Goal: Task Accomplishment & Management: Complete application form

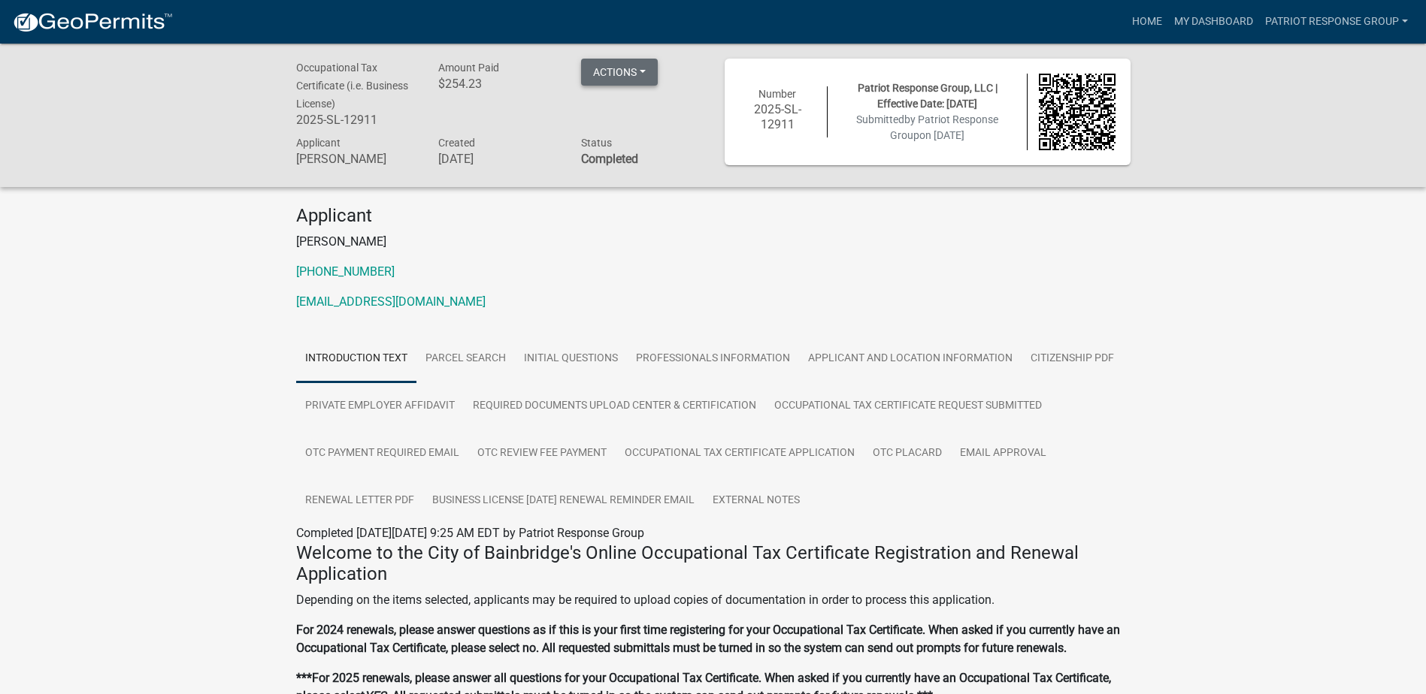
click at [649, 71] on button "Actions" at bounding box center [619, 72] width 77 height 27
click at [620, 191] on link "Renew" at bounding box center [641, 183] width 120 height 36
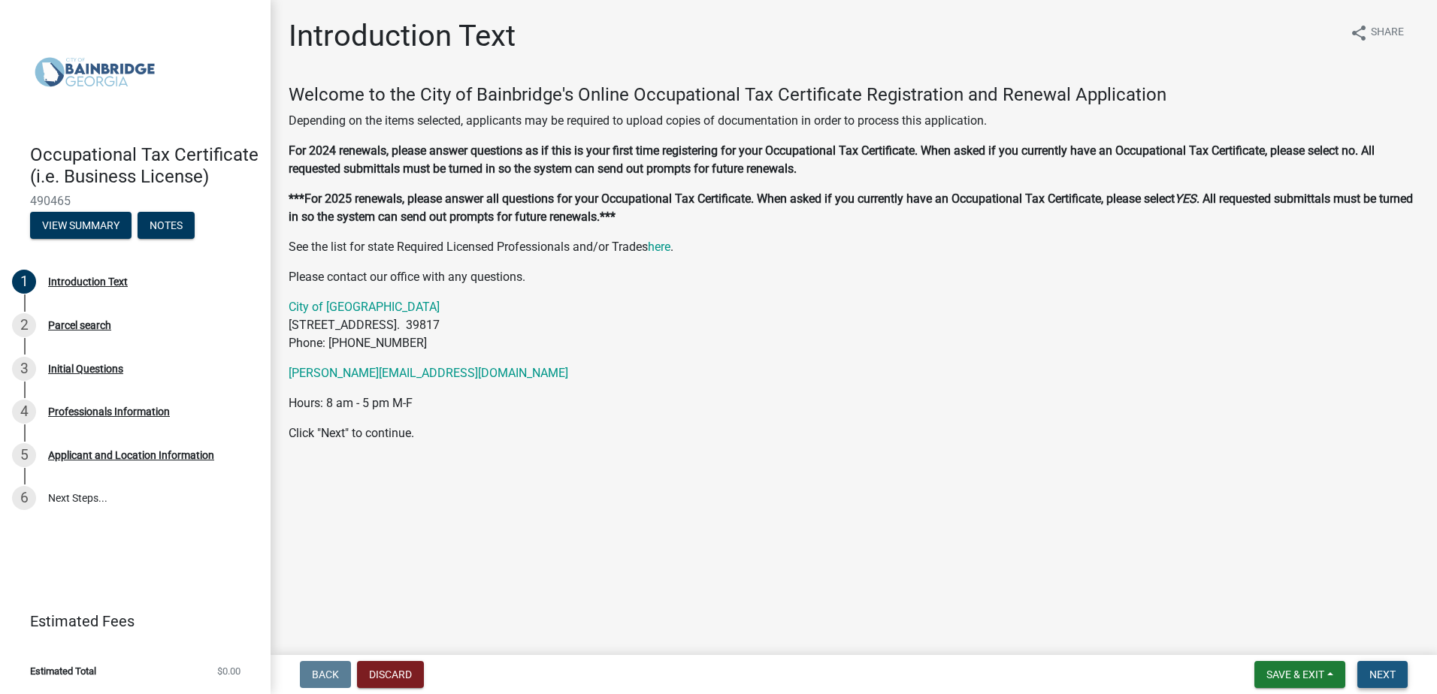
click at [1381, 667] on button "Next" at bounding box center [1382, 674] width 50 height 27
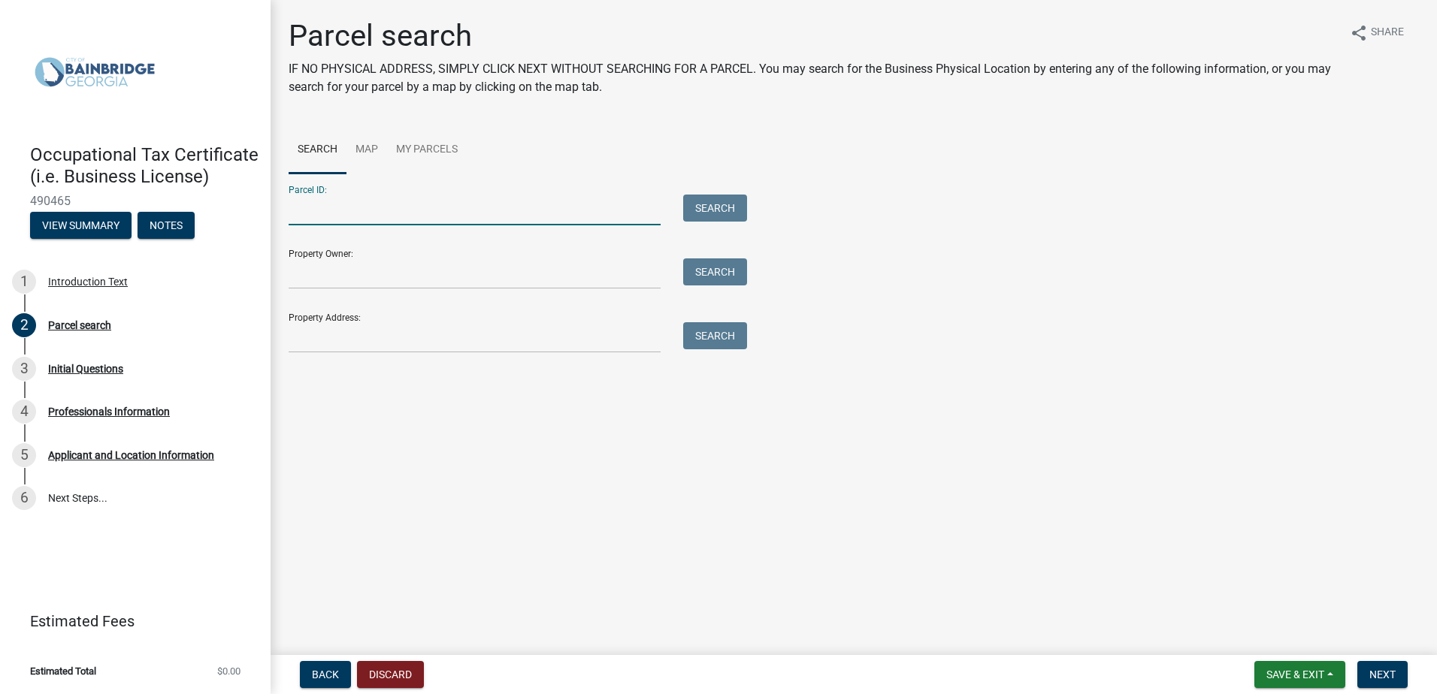
click at [358, 210] on input "Parcel ID:" at bounding box center [475, 210] width 372 height 31
click at [736, 209] on button "Search" at bounding box center [715, 208] width 64 height 27
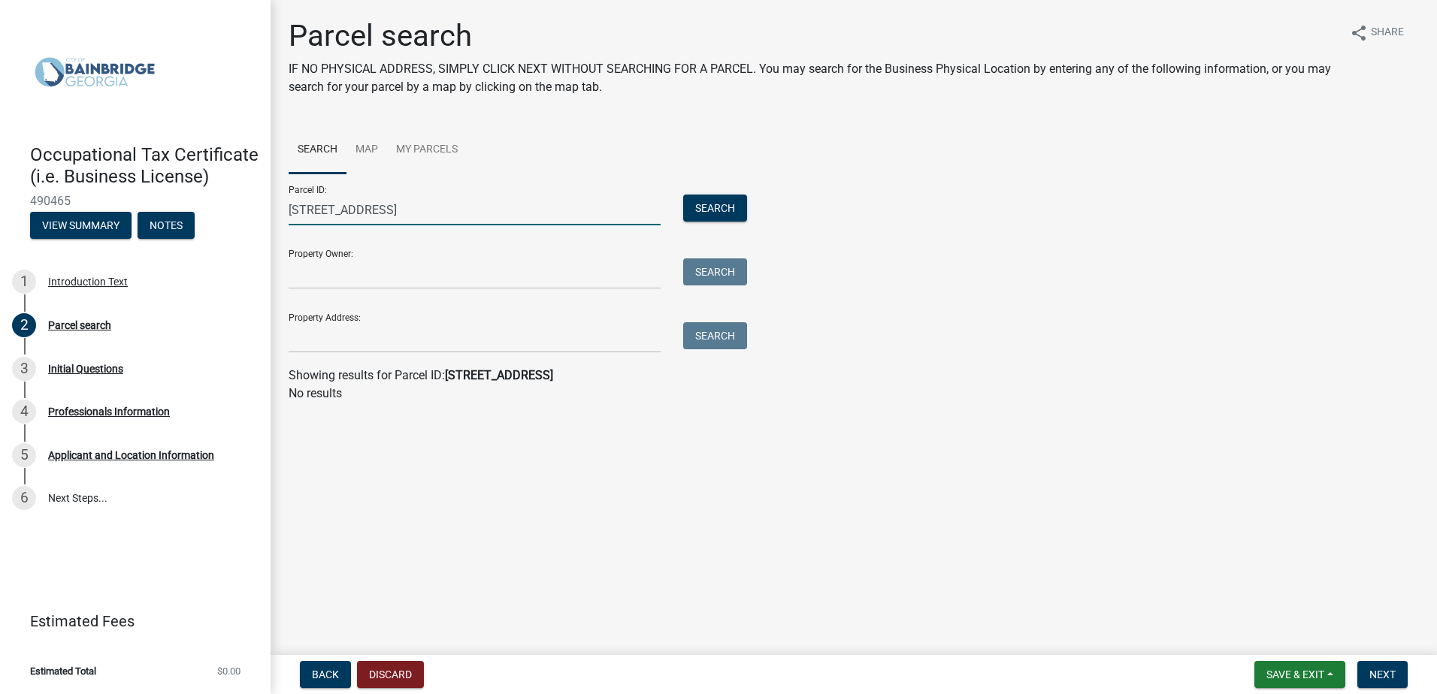
click at [381, 206] on input "[STREET_ADDRESS]" at bounding box center [475, 210] width 372 height 31
type input "5"
click at [332, 676] on span "Back" at bounding box center [325, 675] width 27 height 12
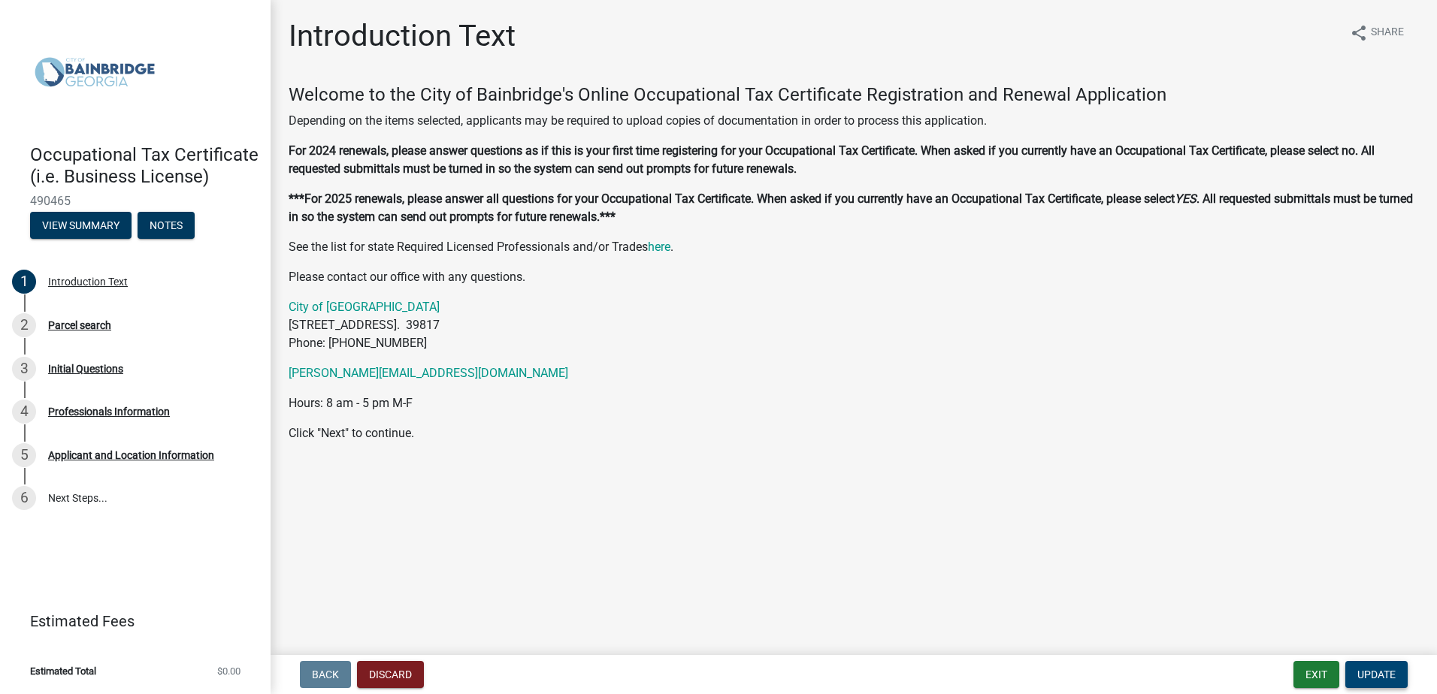
click at [1389, 679] on span "Update" at bounding box center [1376, 675] width 38 height 12
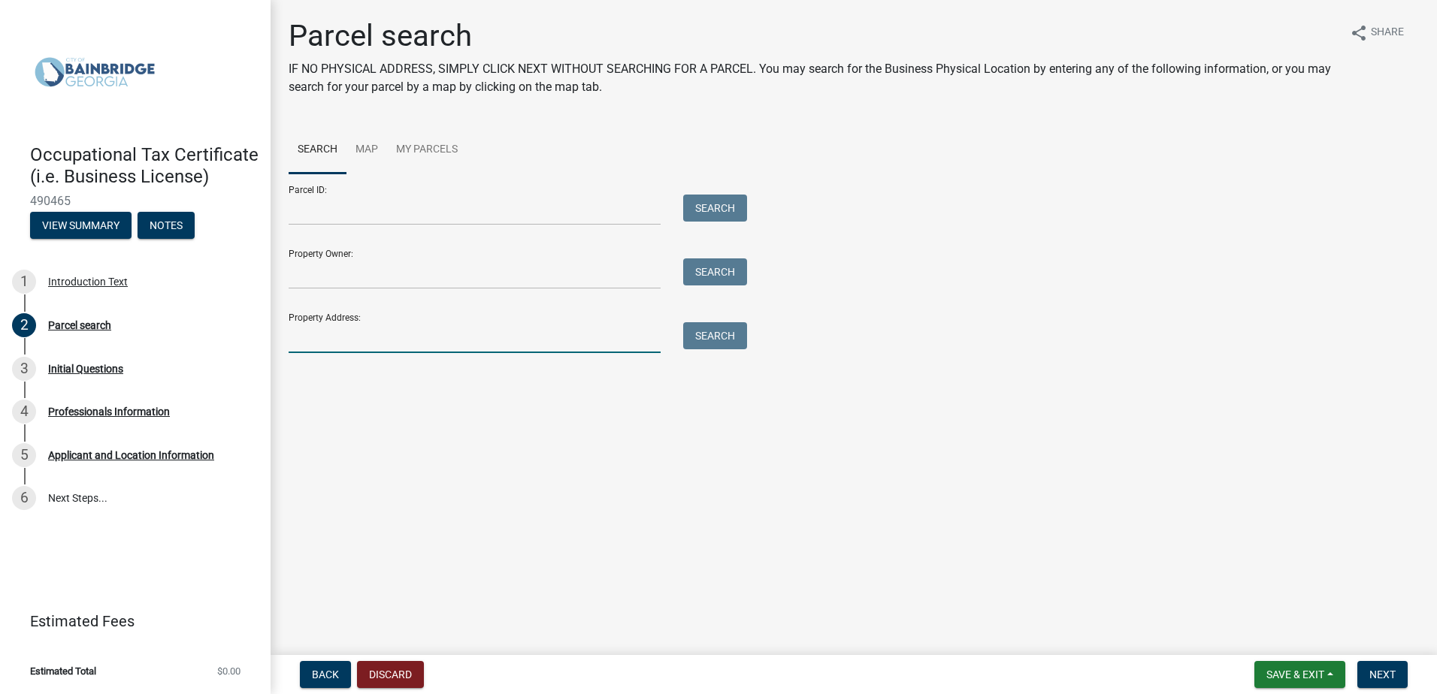
click at [326, 338] on input "Property Address:" at bounding box center [475, 337] width 372 height 31
type input "[STREET_ADDRESS]"
type input "[PERSON_NAME]"
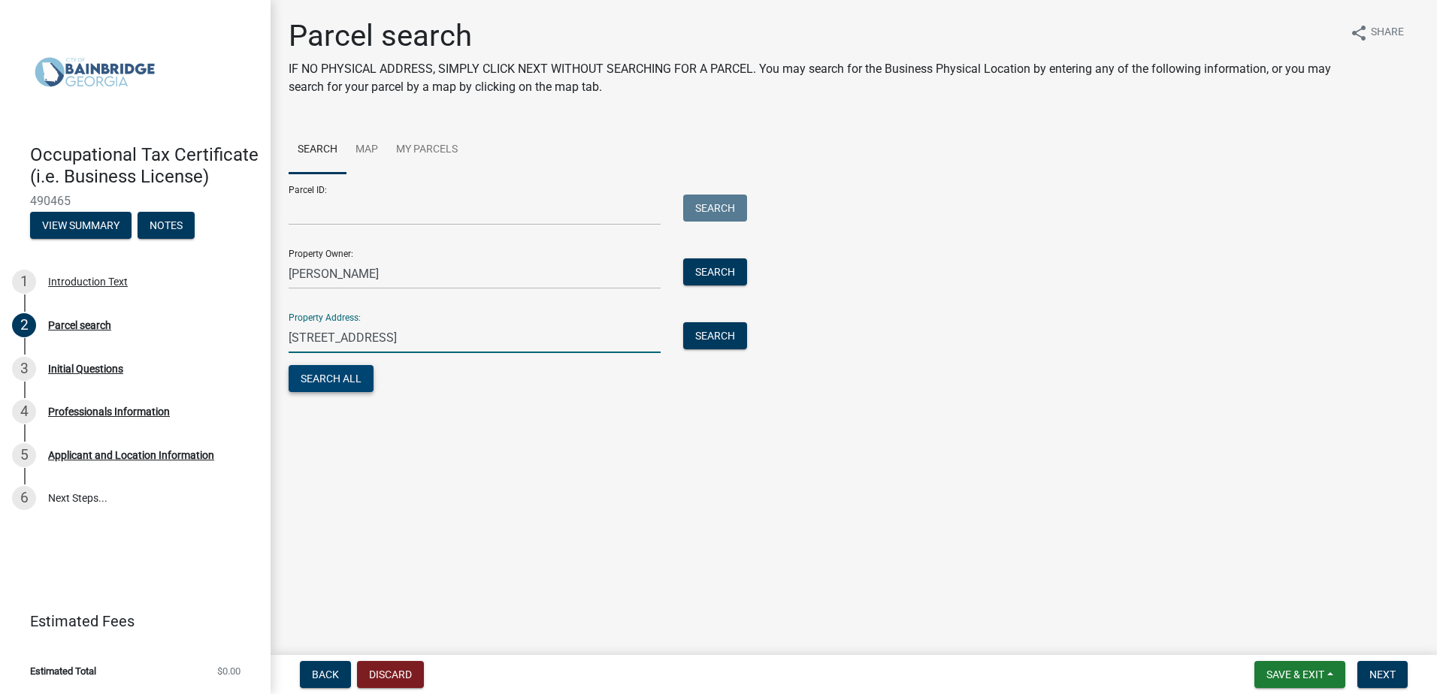
click at [338, 376] on button "Search All" at bounding box center [331, 378] width 85 height 27
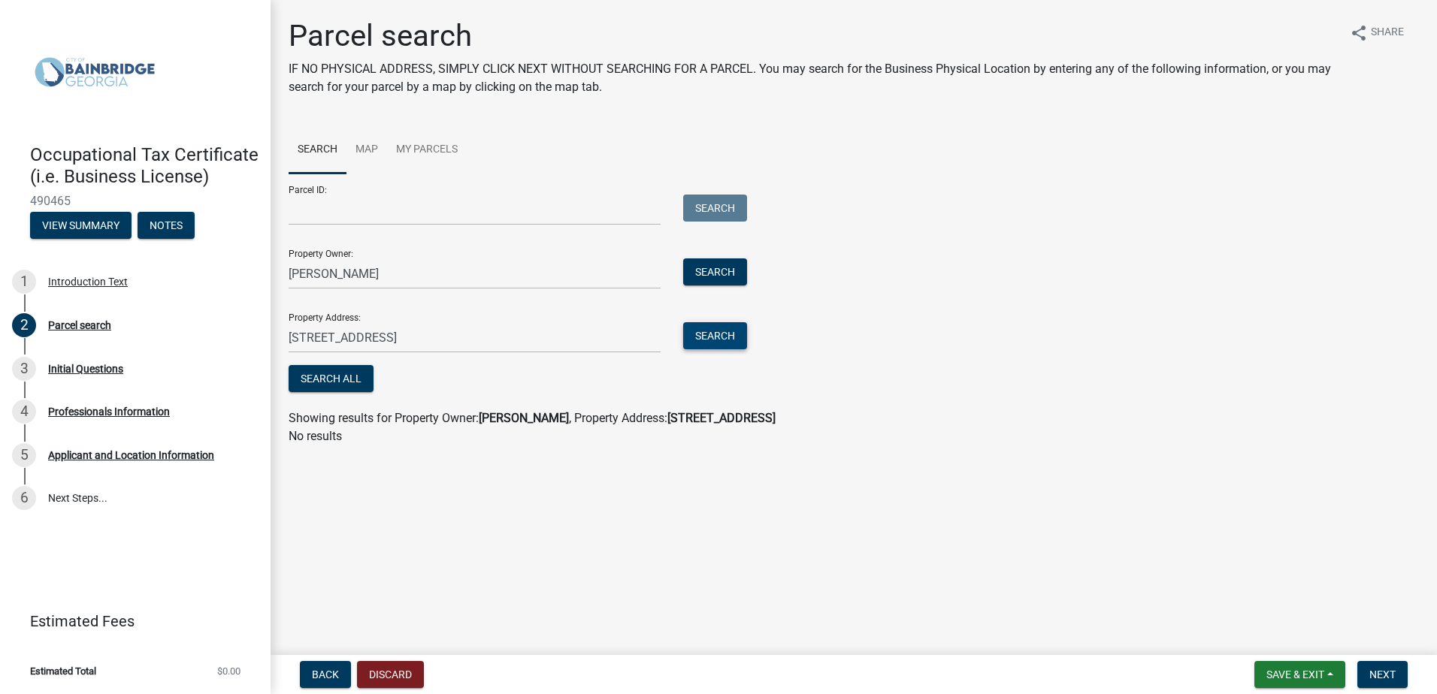
click at [697, 337] on button "Search" at bounding box center [715, 335] width 64 height 27
click at [319, 674] on span "Back" at bounding box center [325, 675] width 27 height 12
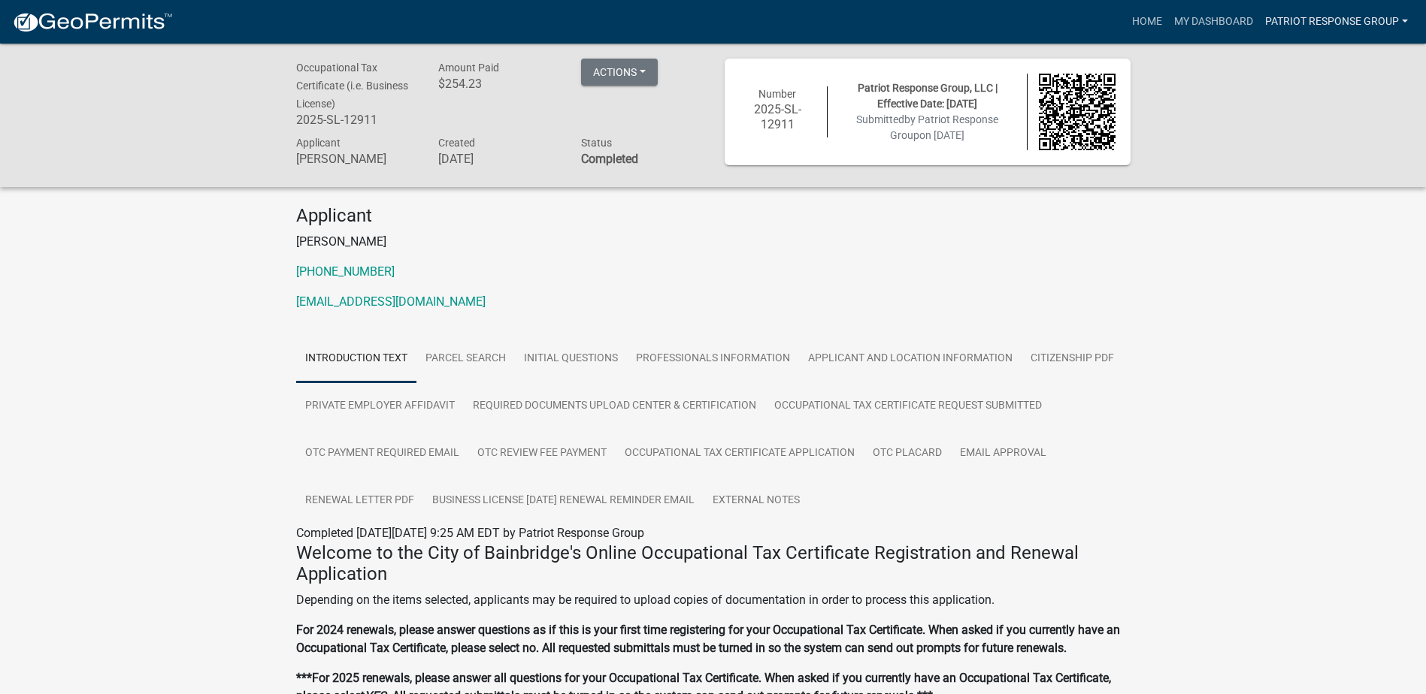
click at [1398, 20] on link "Patriot Response Group" at bounding box center [1336, 22] width 155 height 29
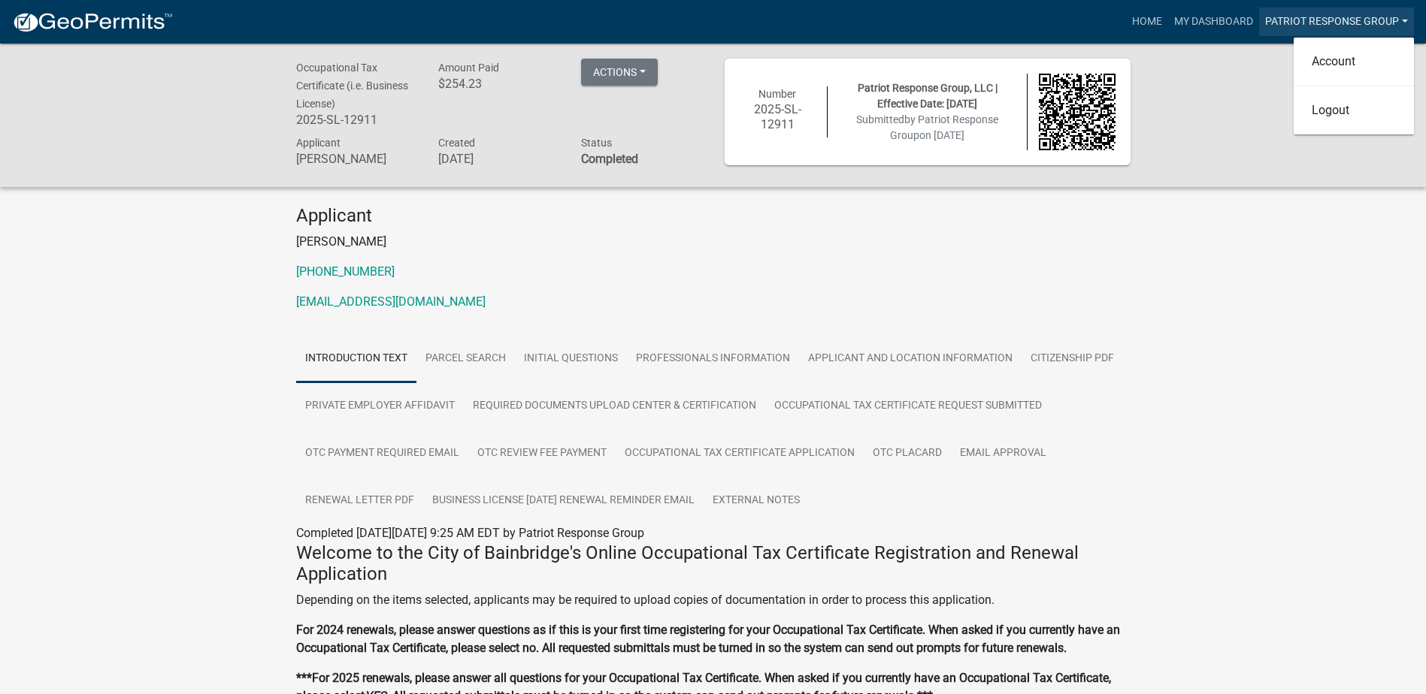
click at [1398, 20] on link "Patriot Response Group" at bounding box center [1336, 22] width 155 height 29
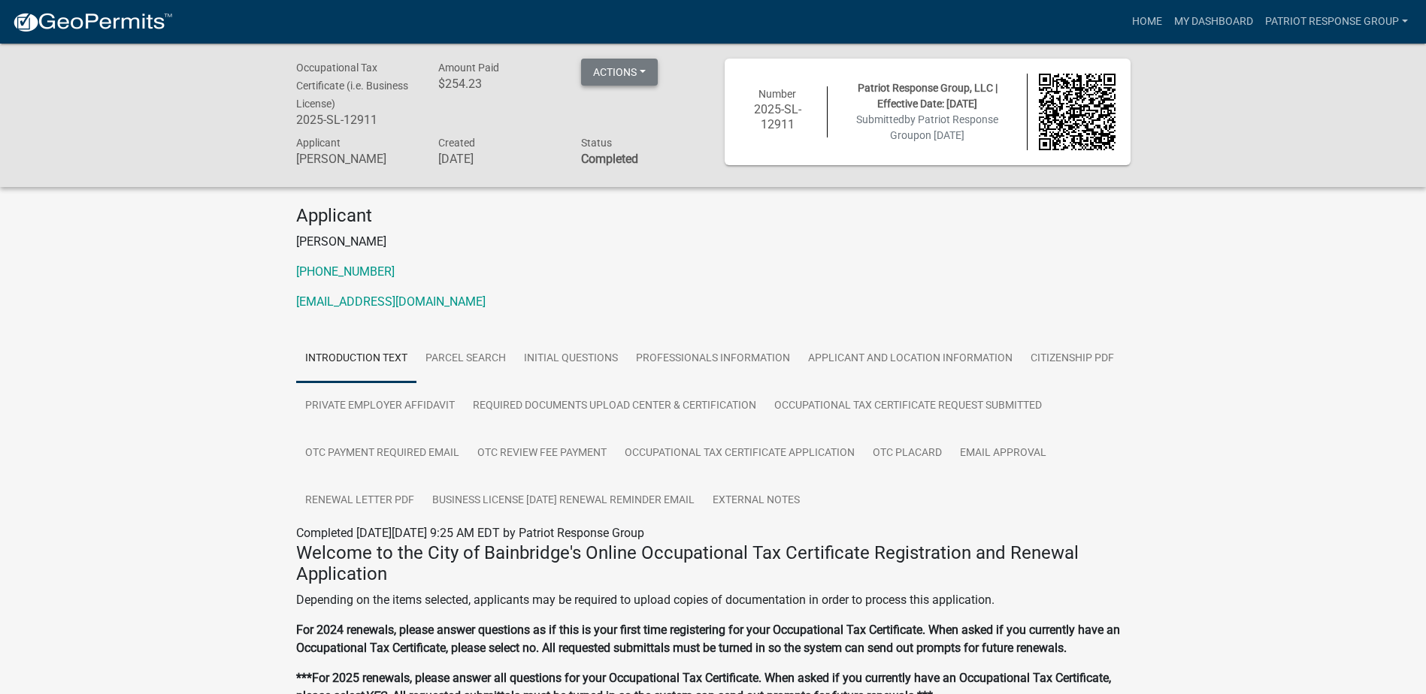
click at [639, 74] on button "Actions" at bounding box center [619, 72] width 77 height 27
click at [613, 183] on link "Renew" at bounding box center [641, 183] width 120 height 36
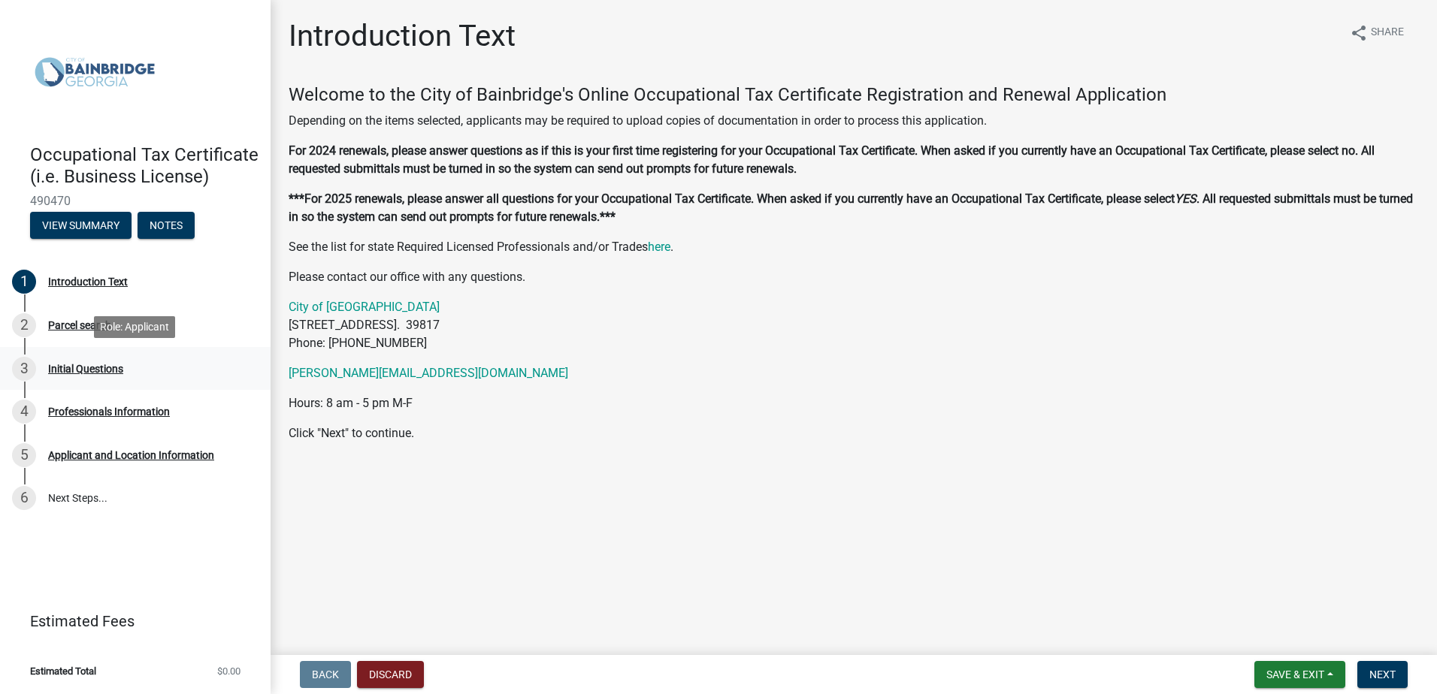
click at [74, 367] on div "Initial Questions" at bounding box center [85, 369] width 75 height 11
click at [1383, 672] on span "Next" at bounding box center [1382, 675] width 26 height 12
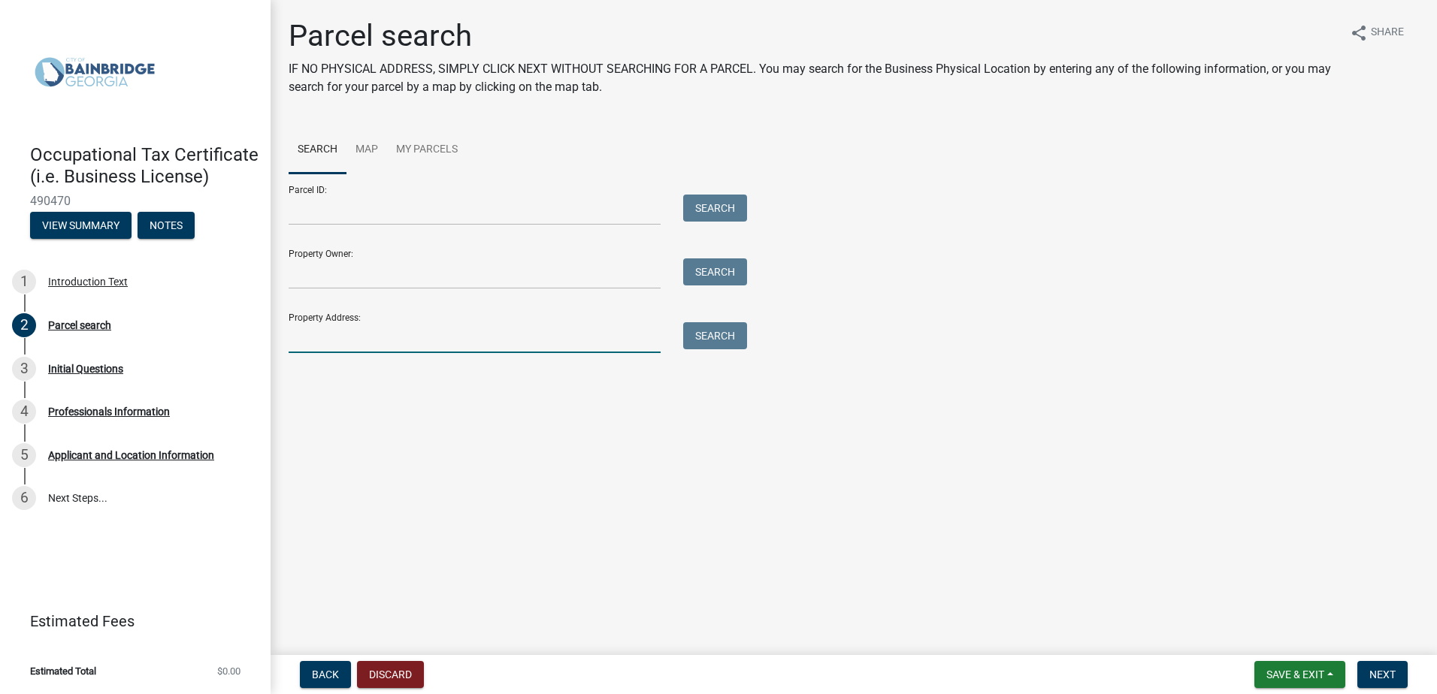
click at [313, 331] on input "Property Address:" at bounding box center [475, 337] width 372 height 31
type input "[STREET_ADDRESS]"
type input "[PERSON_NAME]"
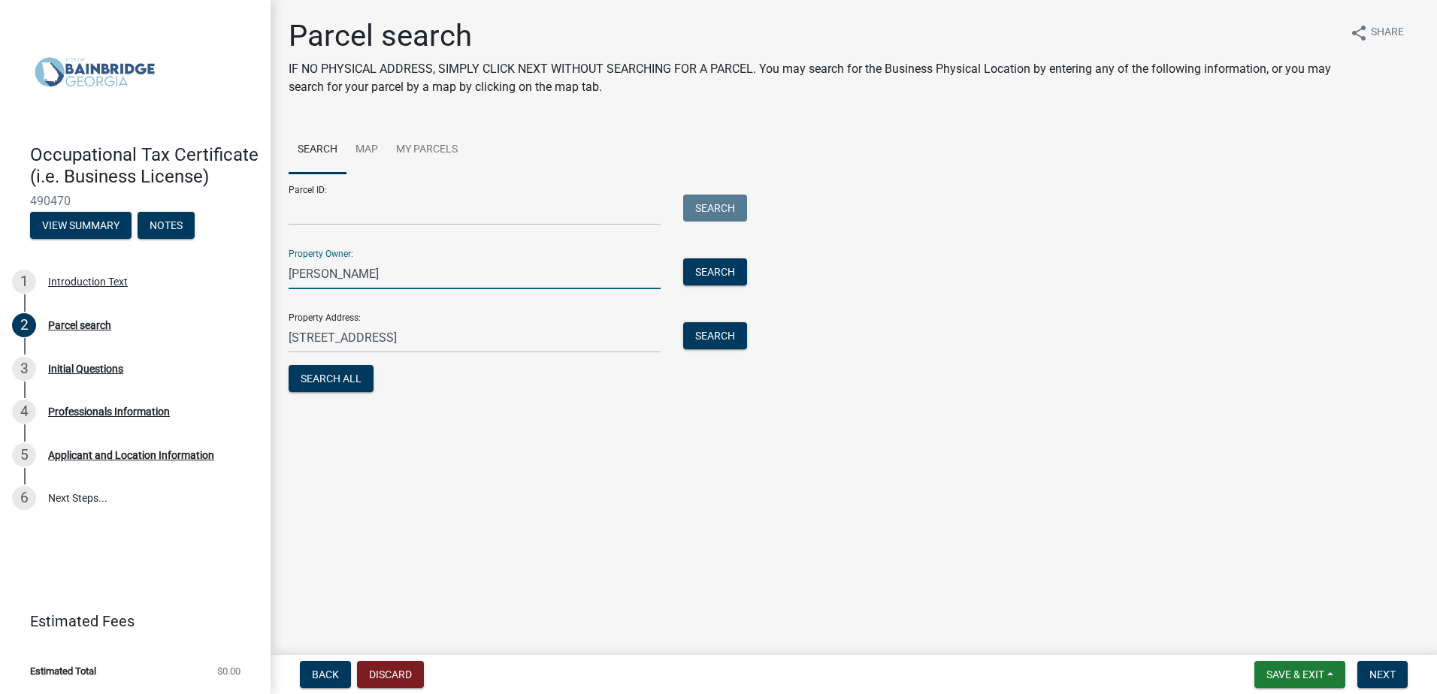
drag, startPoint x: 367, startPoint y: 277, endPoint x: 281, endPoint y: 277, distance: 85.7
click at [281, 277] on div "[PERSON_NAME]" at bounding box center [474, 274] width 395 height 31
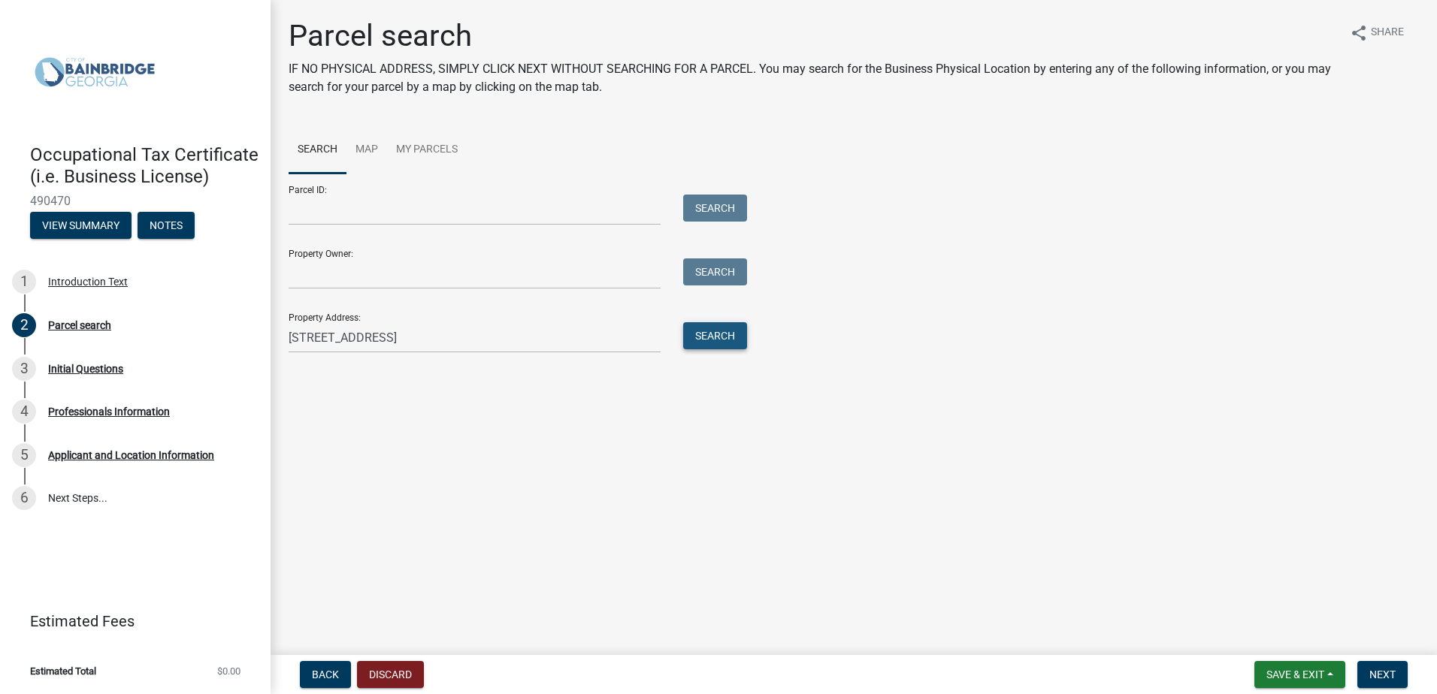
click at [733, 331] on button "Search" at bounding box center [715, 335] width 64 height 27
click at [1393, 673] on span "Next" at bounding box center [1382, 675] width 26 height 12
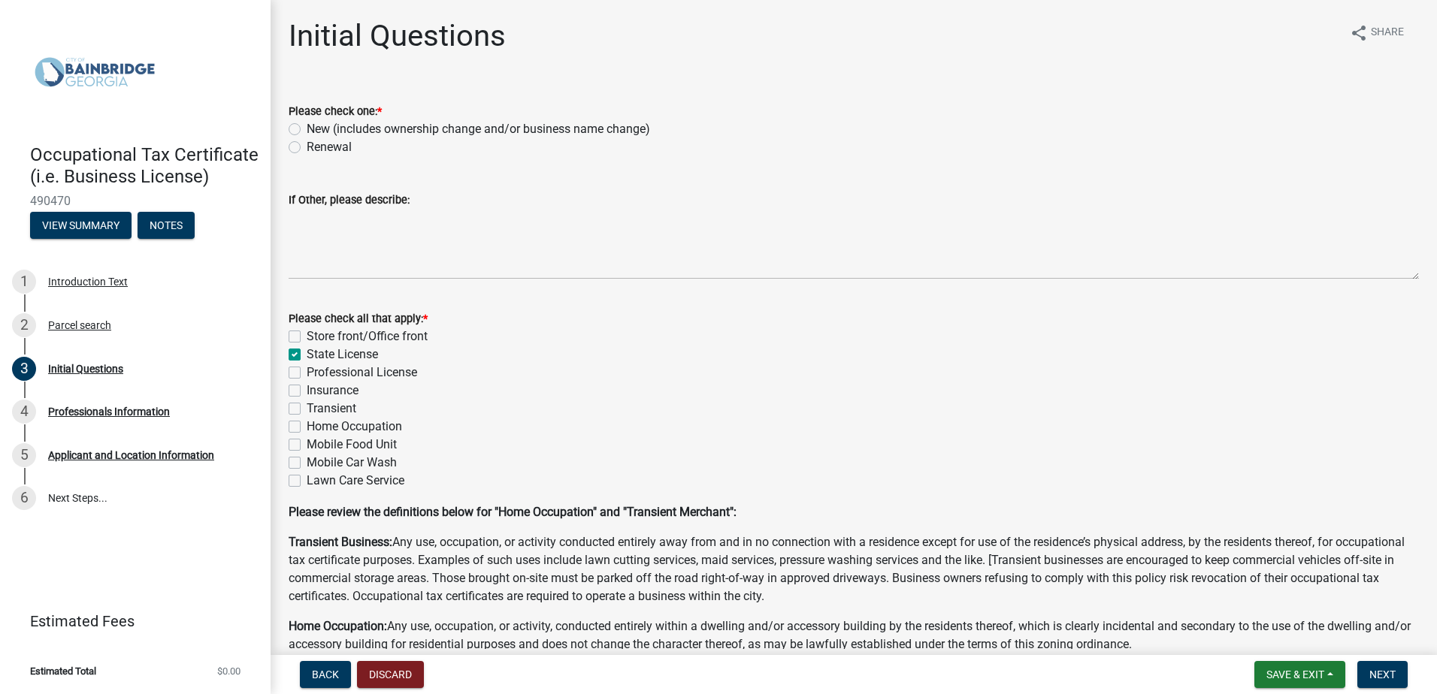
click at [307, 146] on label "Renewal" at bounding box center [329, 147] width 45 height 18
click at [307, 146] on input "Renewal" at bounding box center [312, 143] width 10 height 10
radio input "true"
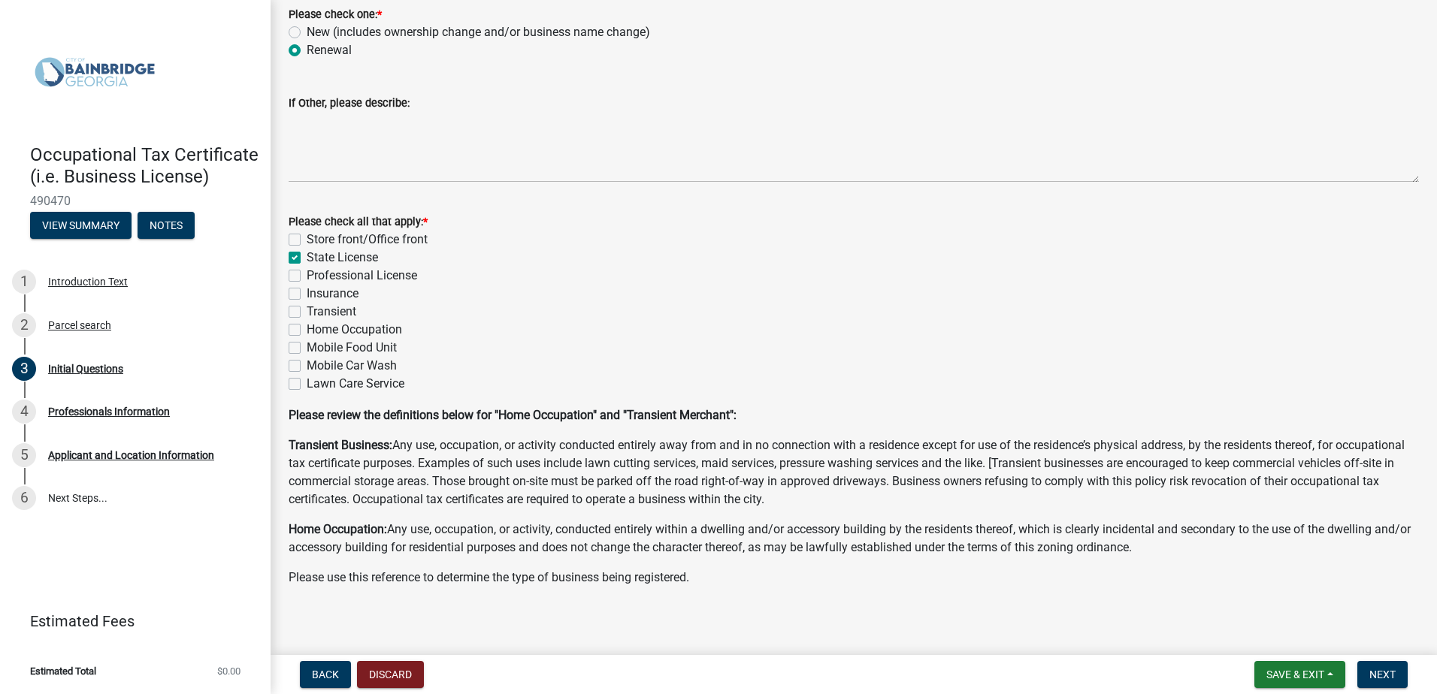
scroll to position [105, 0]
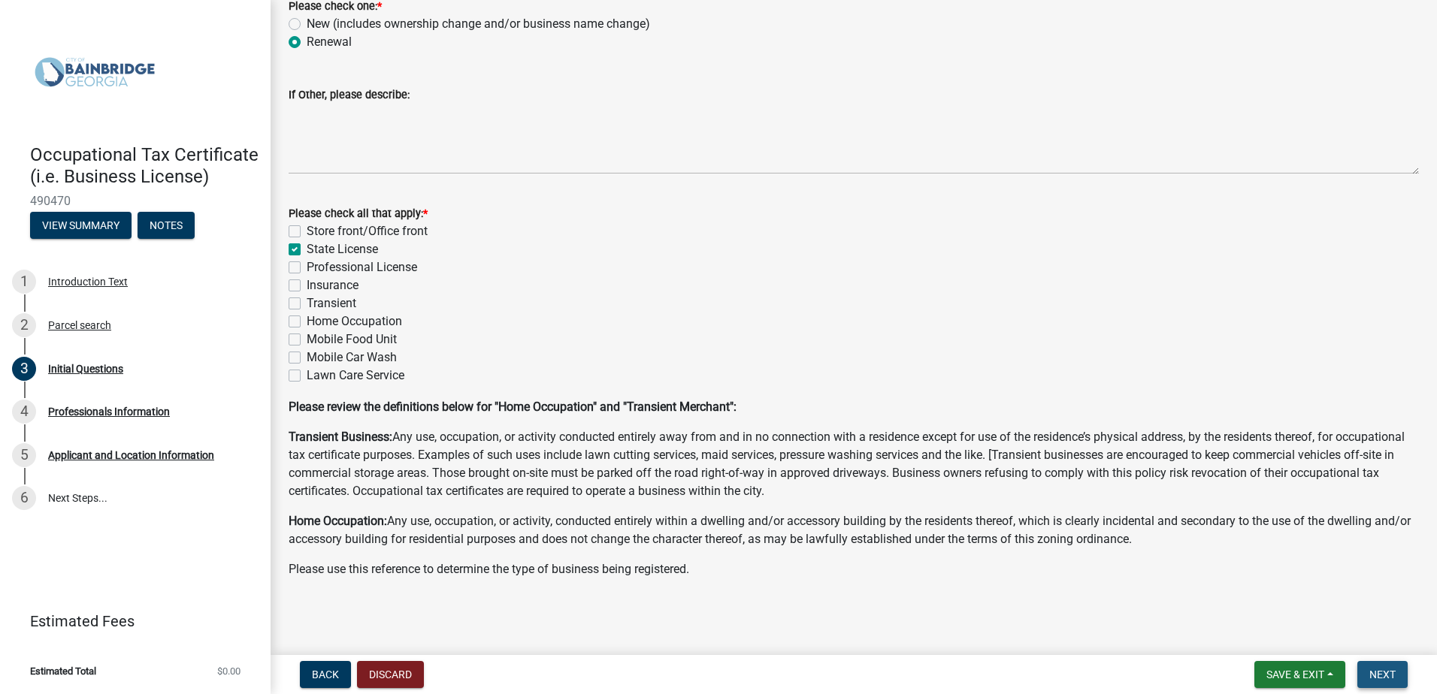
click at [1377, 674] on span "Next" at bounding box center [1382, 675] width 26 height 12
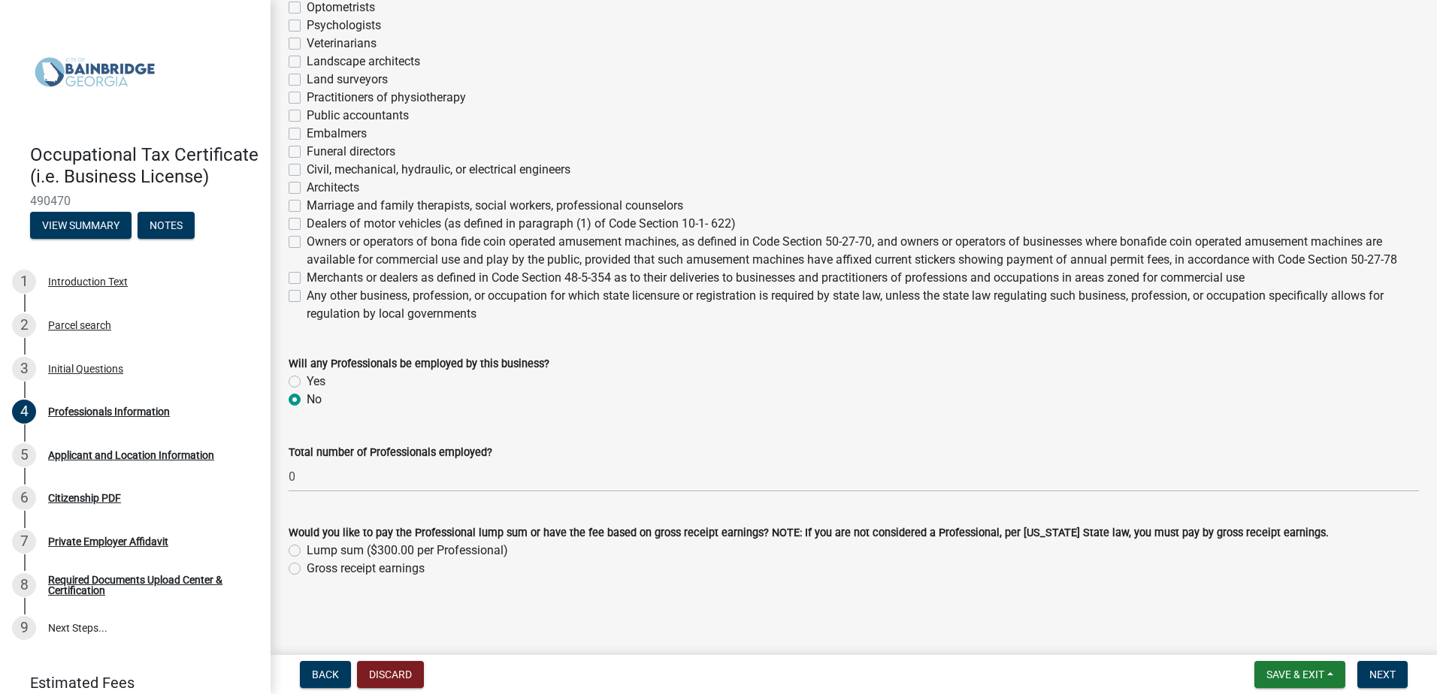
scroll to position [487, 0]
click at [307, 568] on label "Gross receipt earnings" at bounding box center [366, 568] width 118 height 18
click at [307, 568] on input "Gross receipt earnings" at bounding box center [312, 564] width 10 height 10
radio input "true"
click at [1389, 669] on span "Next" at bounding box center [1382, 675] width 26 height 12
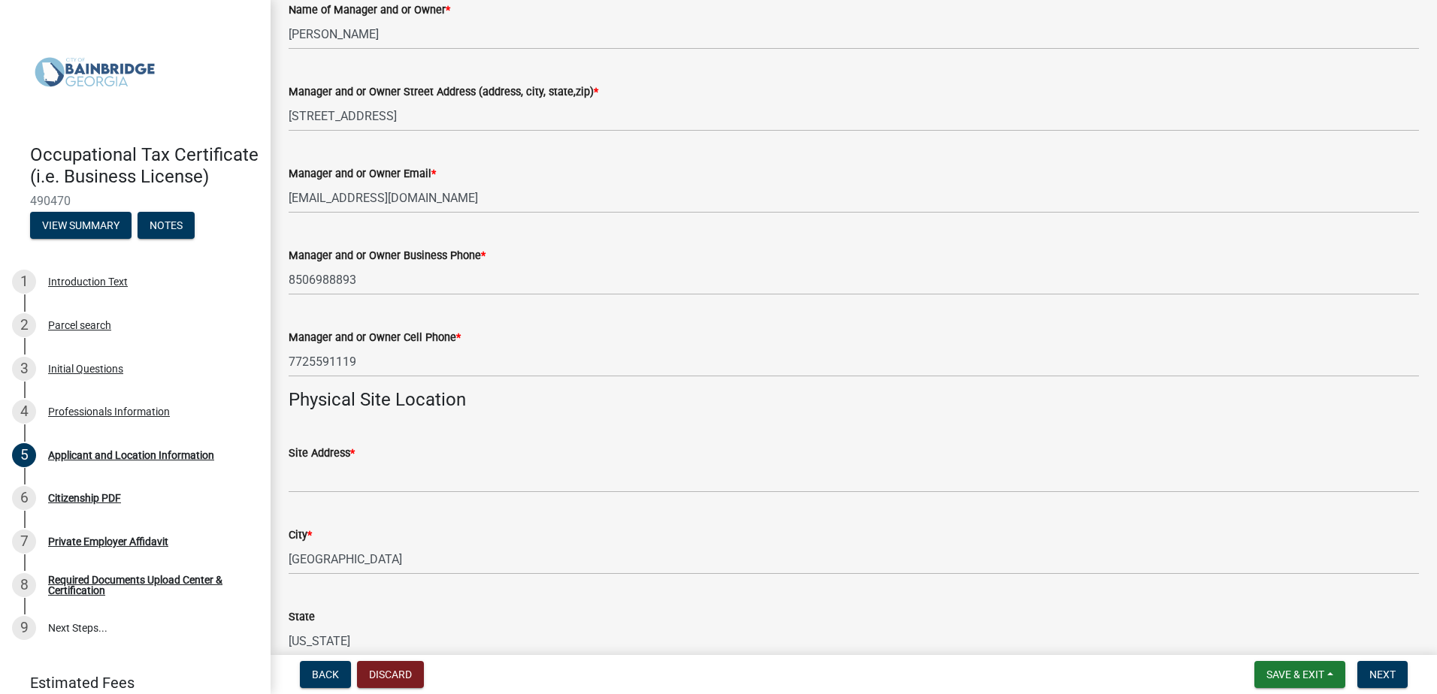
scroll to position [827, 0]
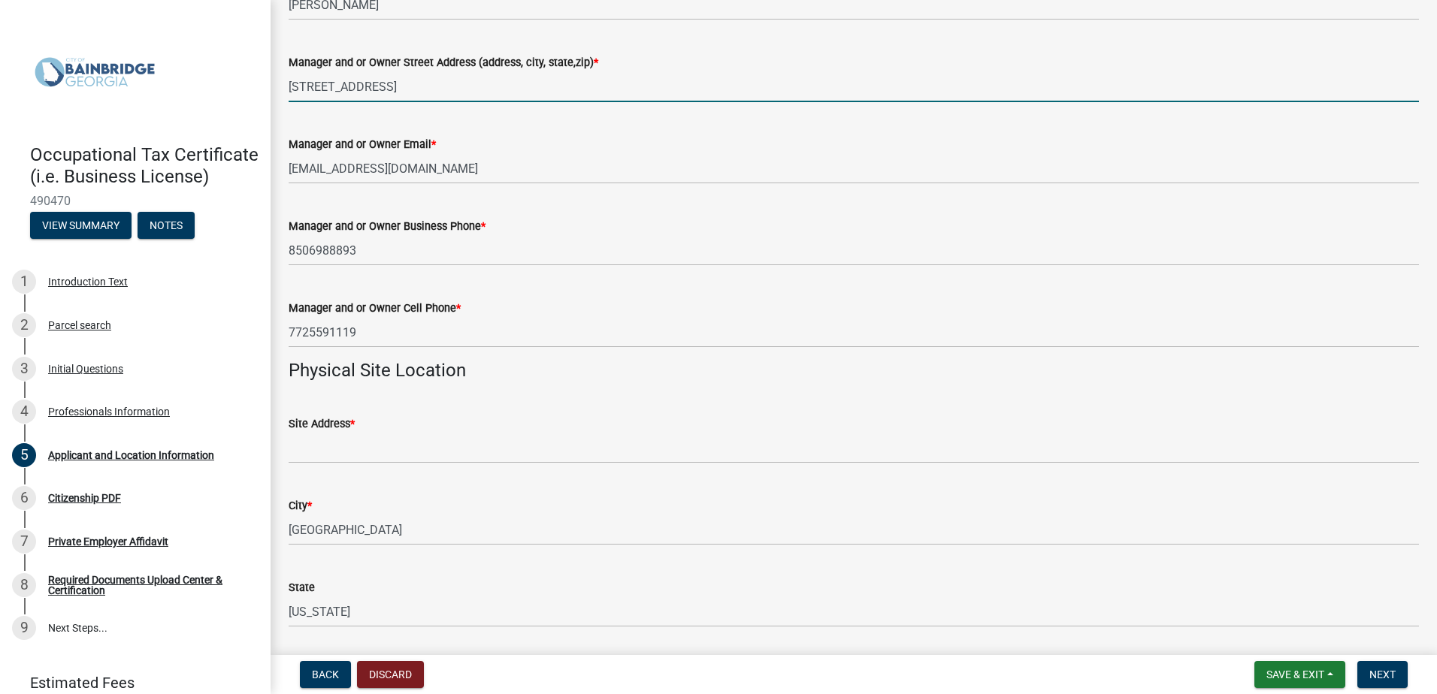
drag, startPoint x: 397, startPoint y: 89, endPoint x: 269, endPoint y: 84, distance: 127.9
click at [269, 84] on div "Occupational Tax Certificate (i.e. Business License) 490470 View Summary Notes …" at bounding box center [718, 347] width 1437 height 694
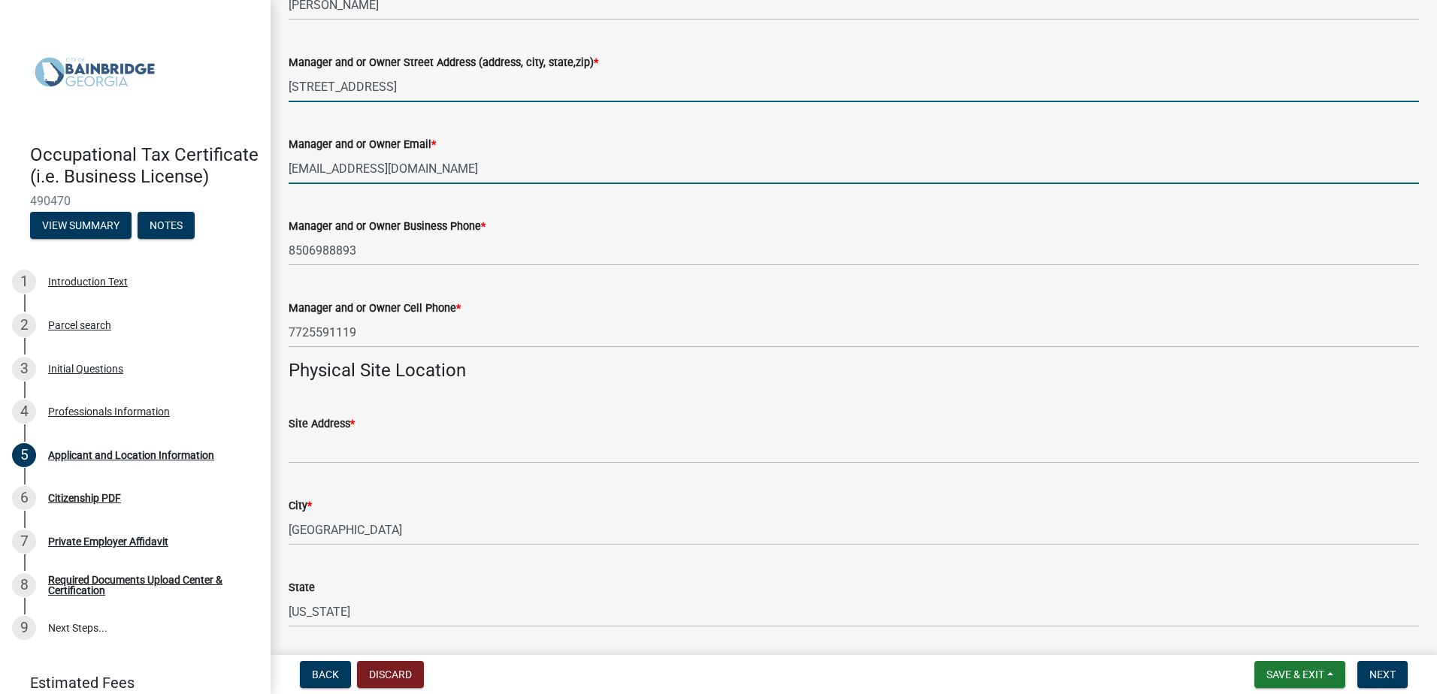
click at [690, 159] on input "JFOSTER@PATRIOTRG.COM" at bounding box center [854, 168] width 1130 height 31
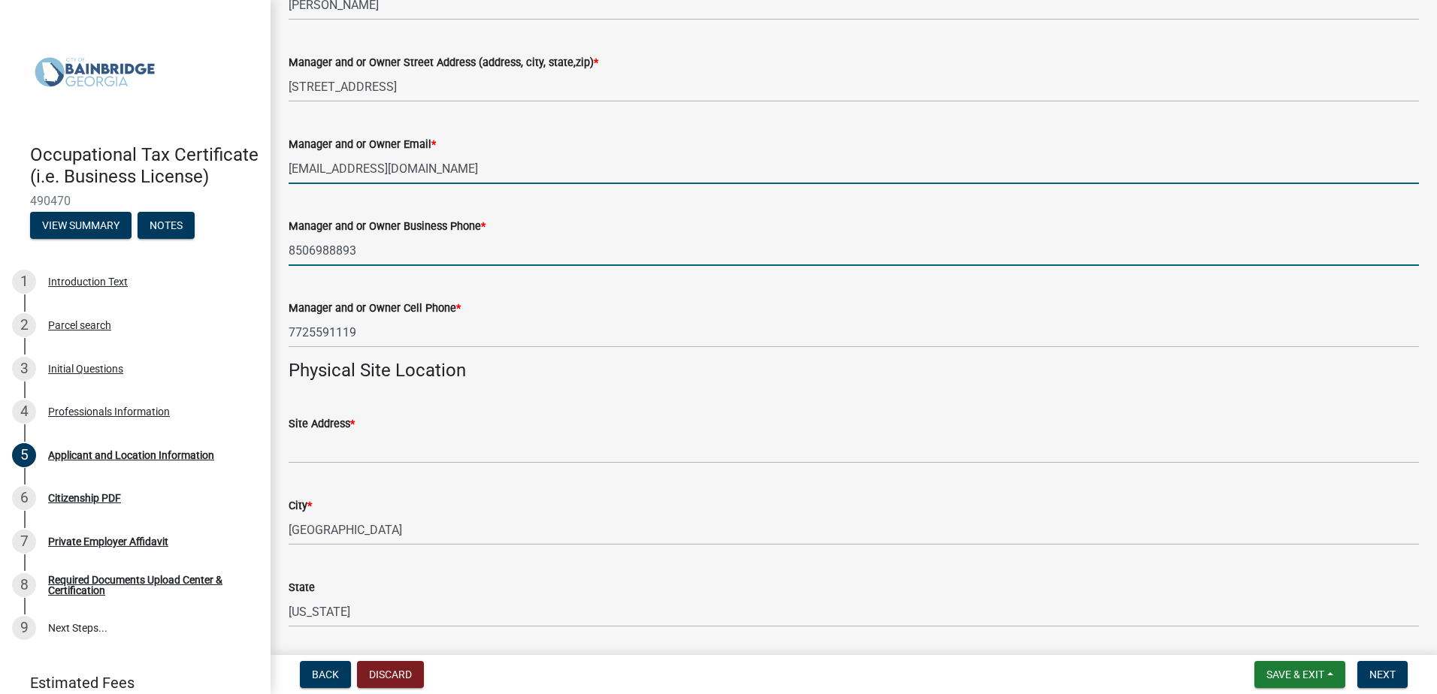
click at [629, 256] on input "8506988893" at bounding box center [854, 250] width 1130 height 31
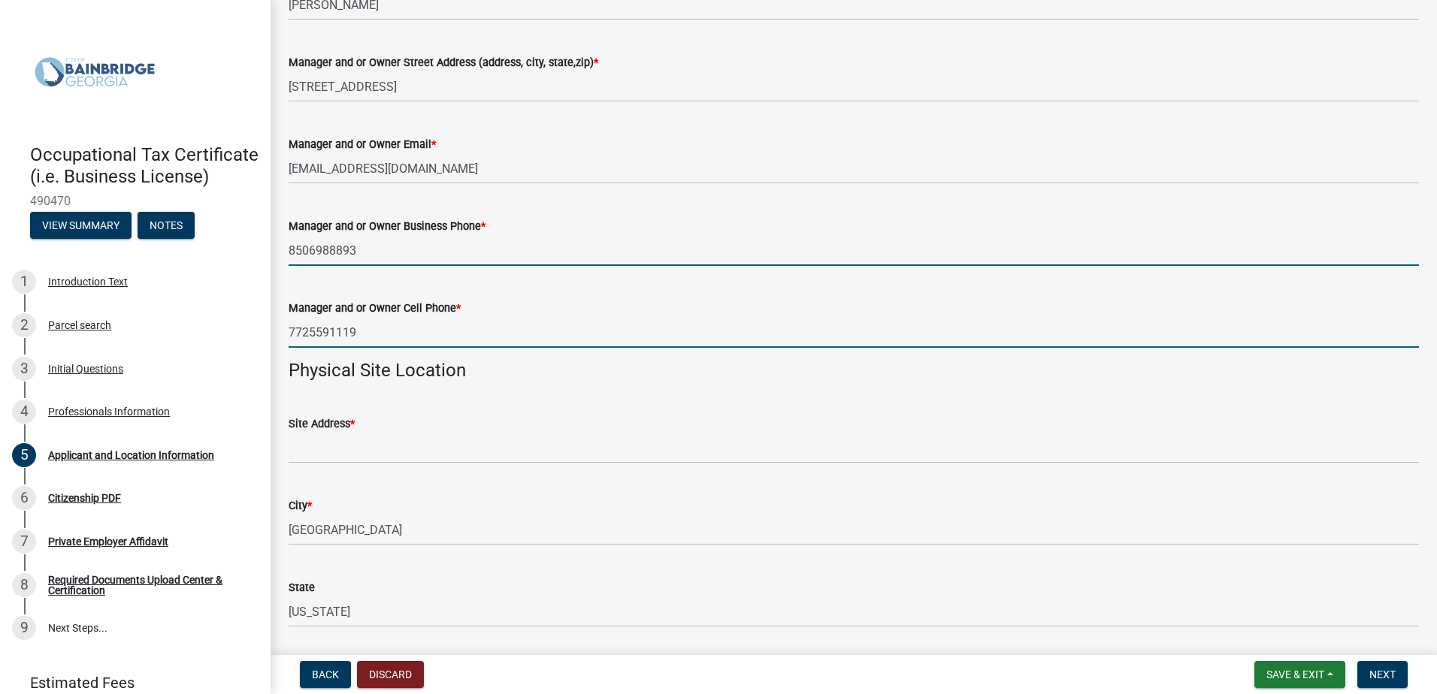
click at [588, 336] on input "7725591119" at bounding box center [854, 332] width 1130 height 31
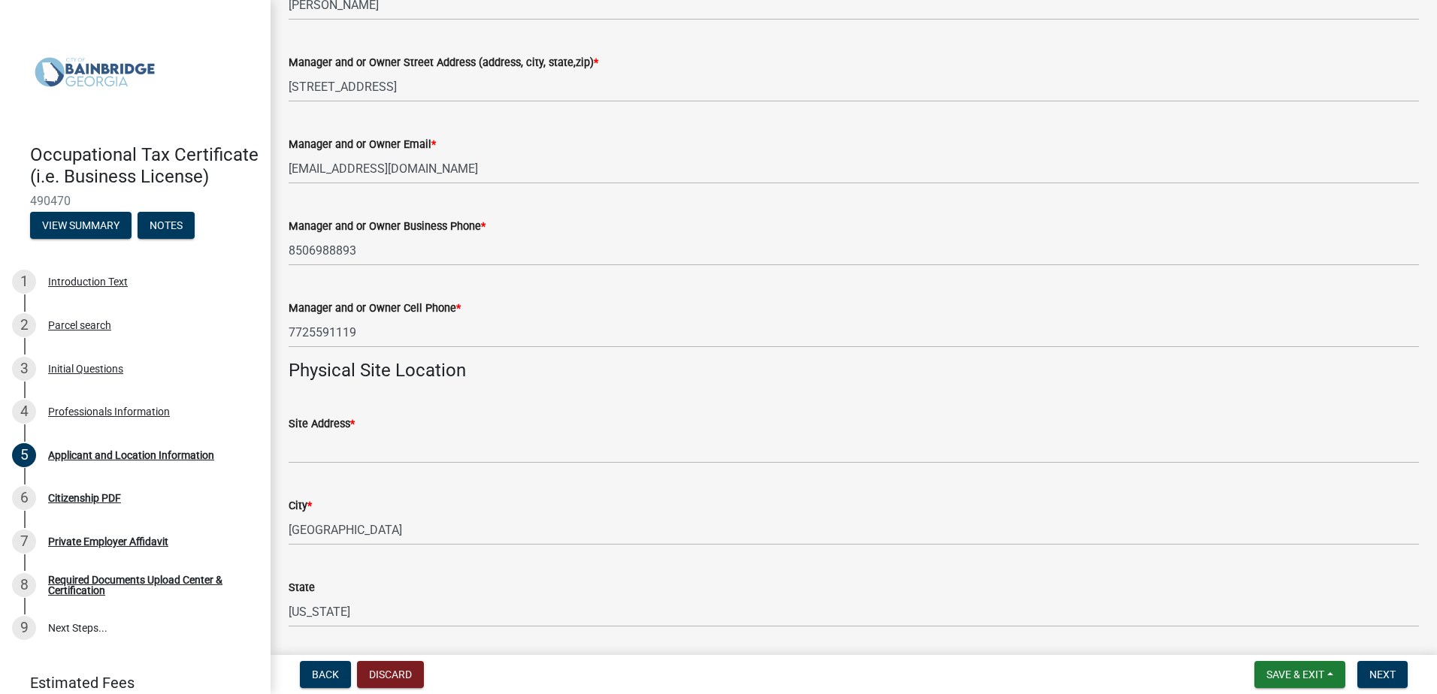
click at [619, 387] on wm-data-entity-input "Physical Site Location" at bounding box center [854, 377] width 1130 height 34
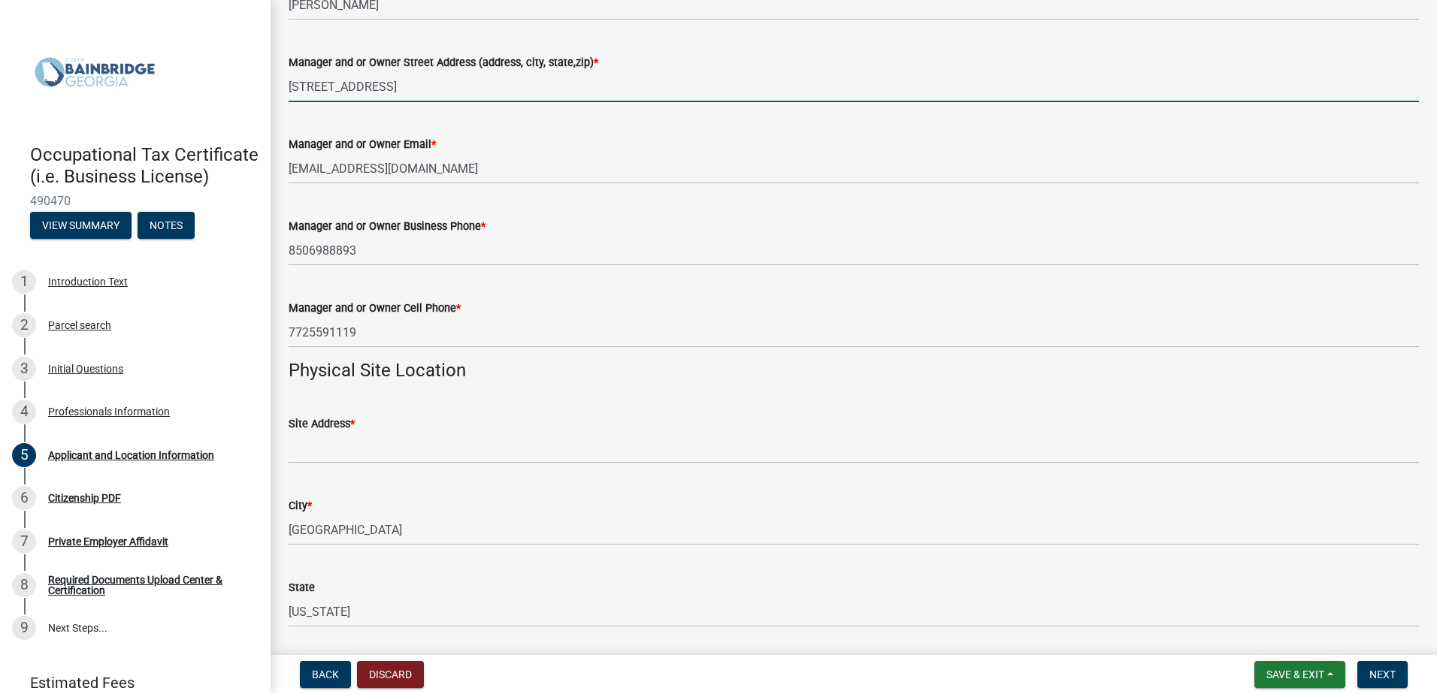
click at [384, 80] on input "5400 85th St" at bounding box center [854, 86] width 1130 height 31
type input "5400 85th St, Vero Beach, FL 32967"
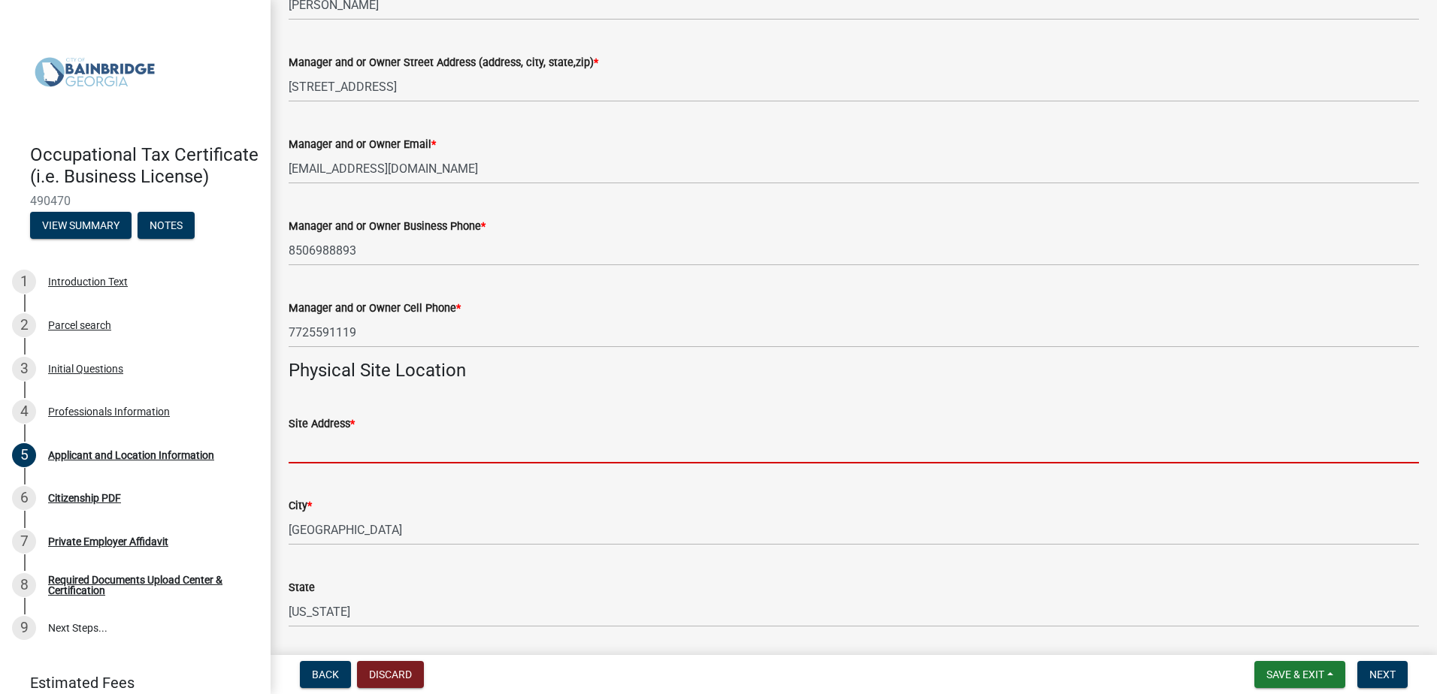
click at [358, 448] on input "Site Address *" at bounding box center [854, 448] width 1130 height 31
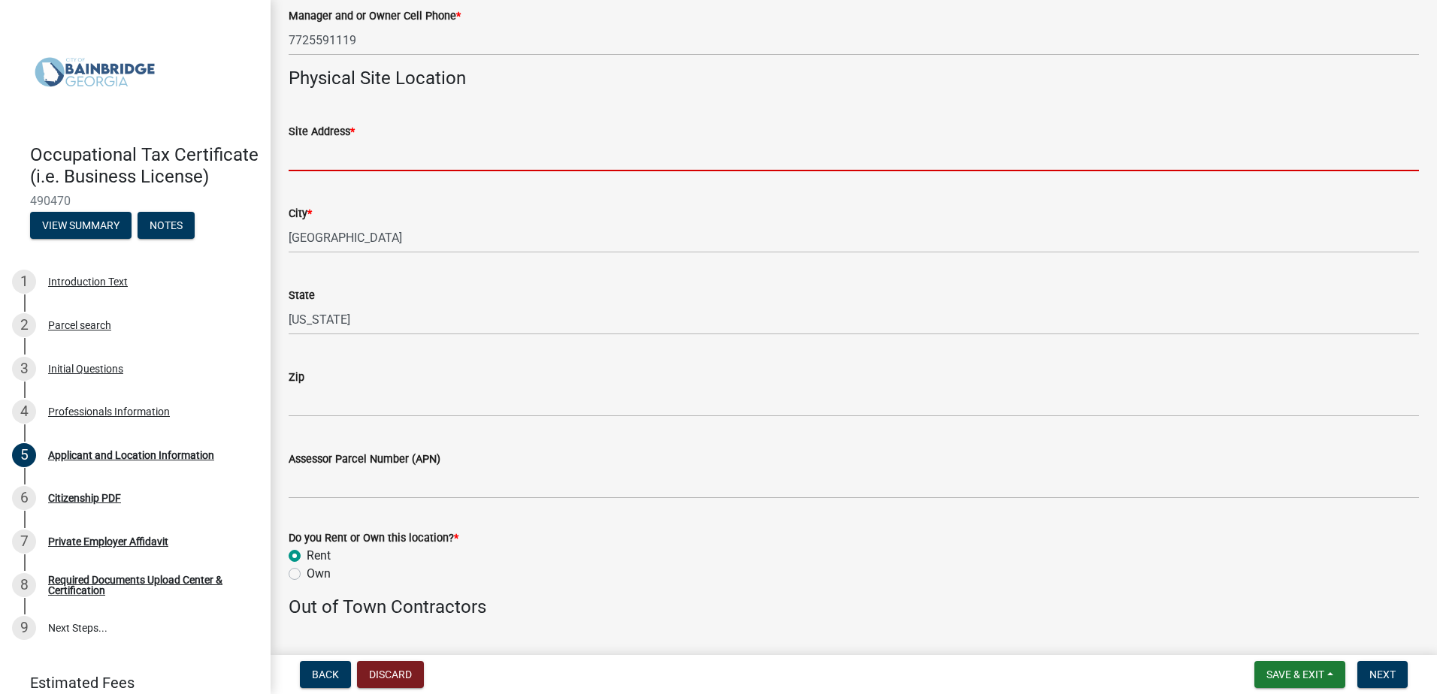
scroll to position [1127, 0]
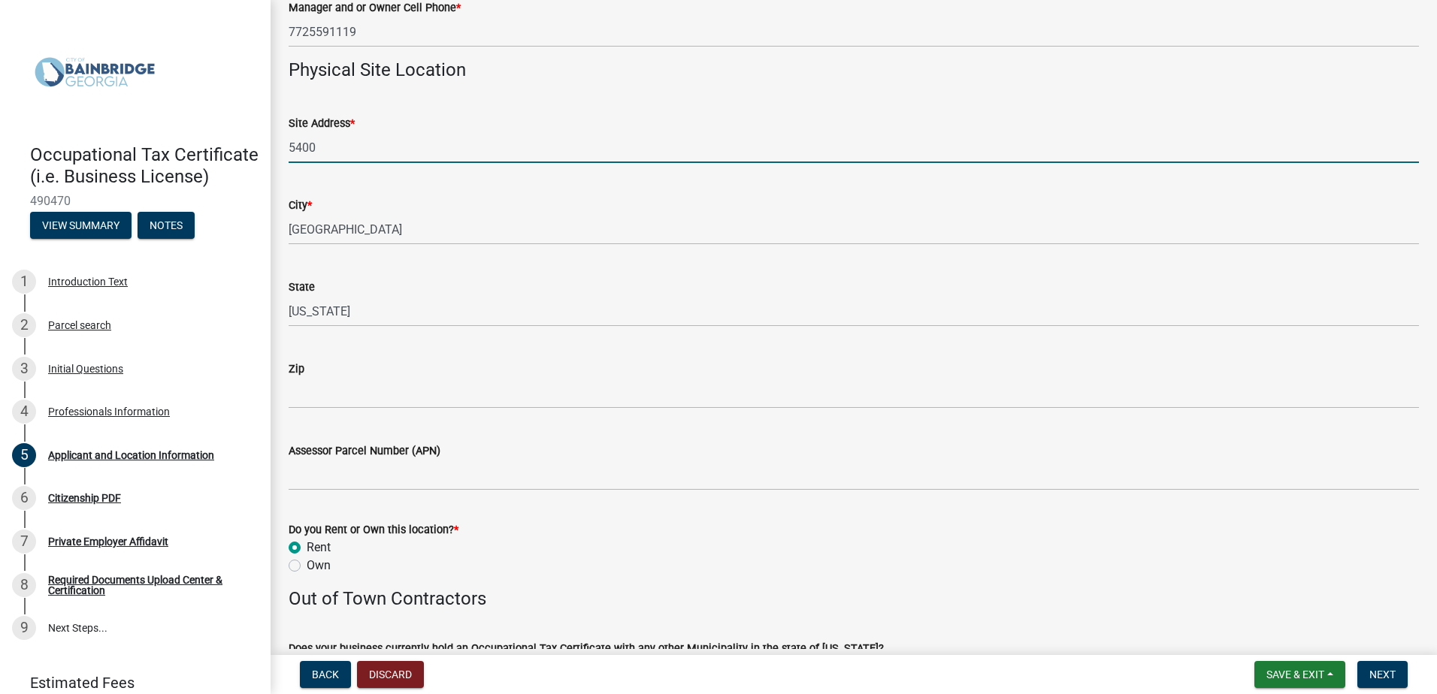
type input "5400 85th St"
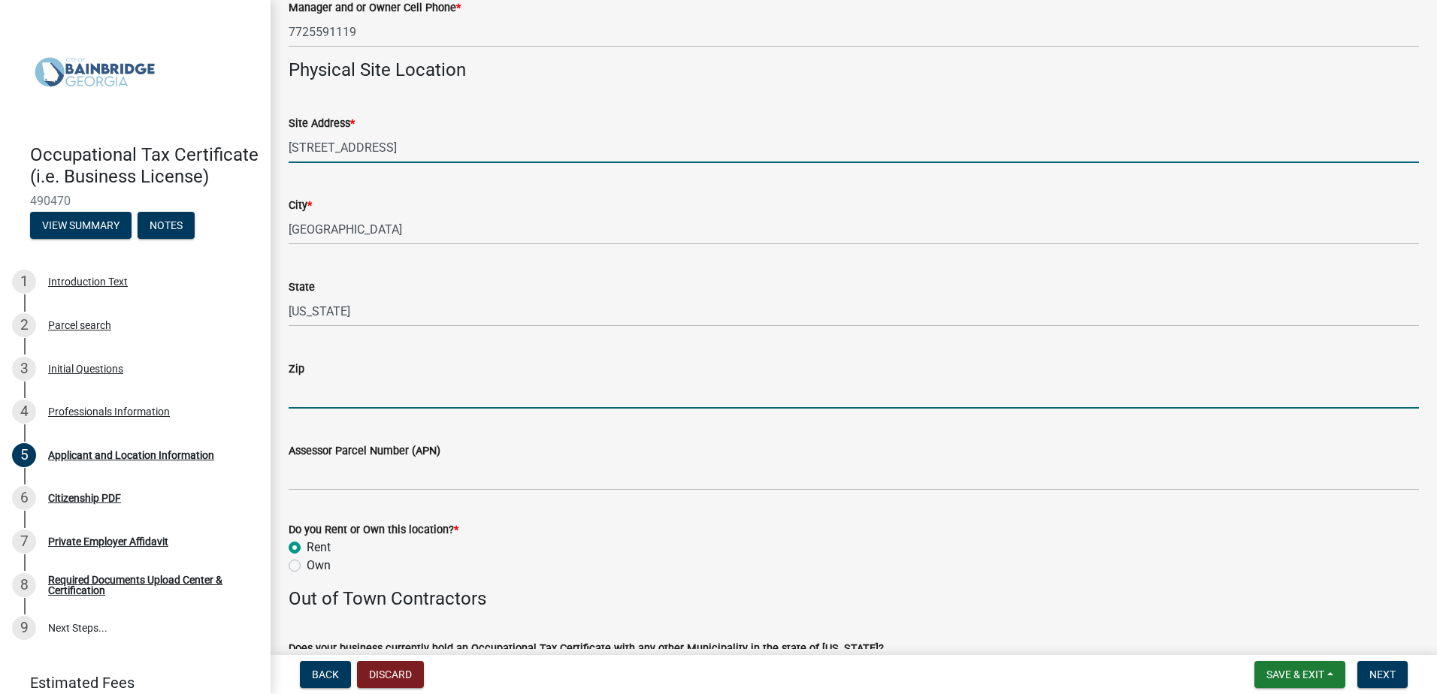
type input "32967"
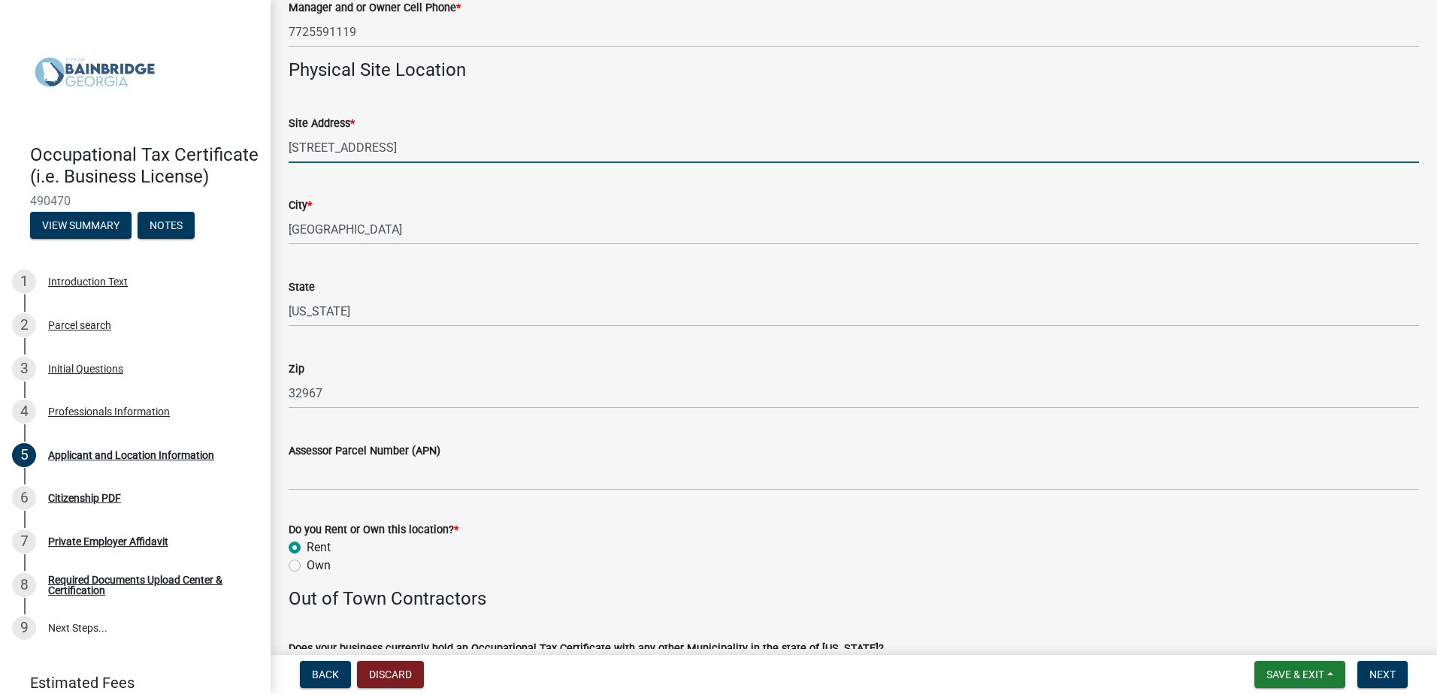
type input "5400 85th St, Vero Beach, FL 32967"
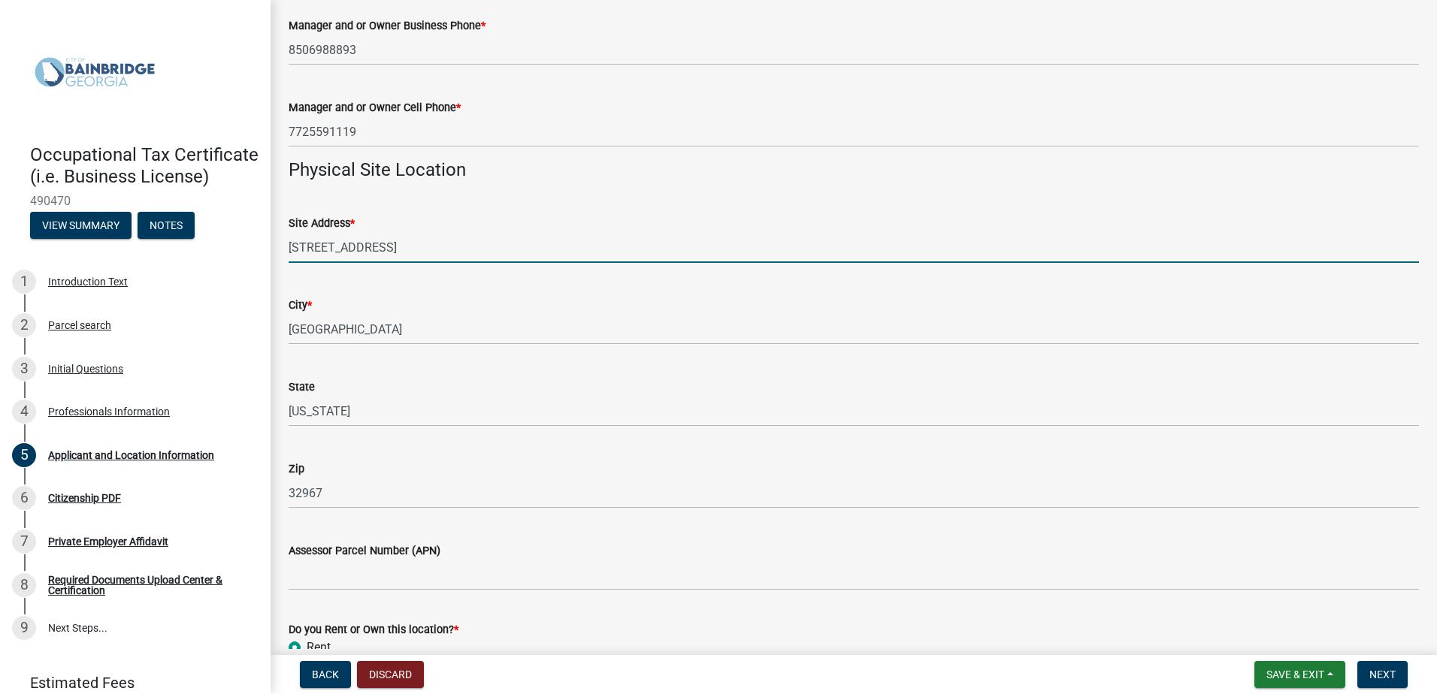
scroll to position [1025, 0]
drag, startPoint x: 500, startPoint y: 248, endPoint x: 287, endPoint y: 258, distance: 212.9
click at [287, 258] on div "Site Address * 5400 85th St, Vero Beach, FL 32967" at bounding box center [853, 230] width 1153 height 70
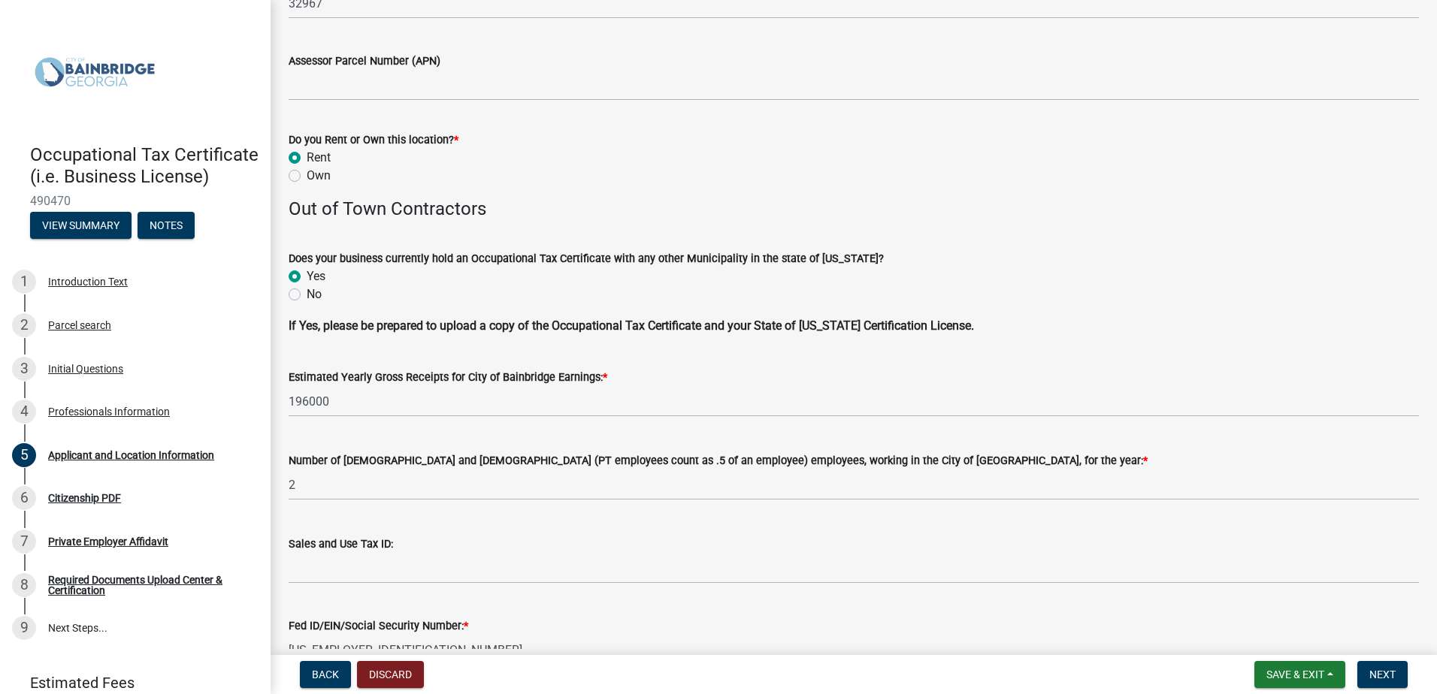
scroll to position [1503, 0]
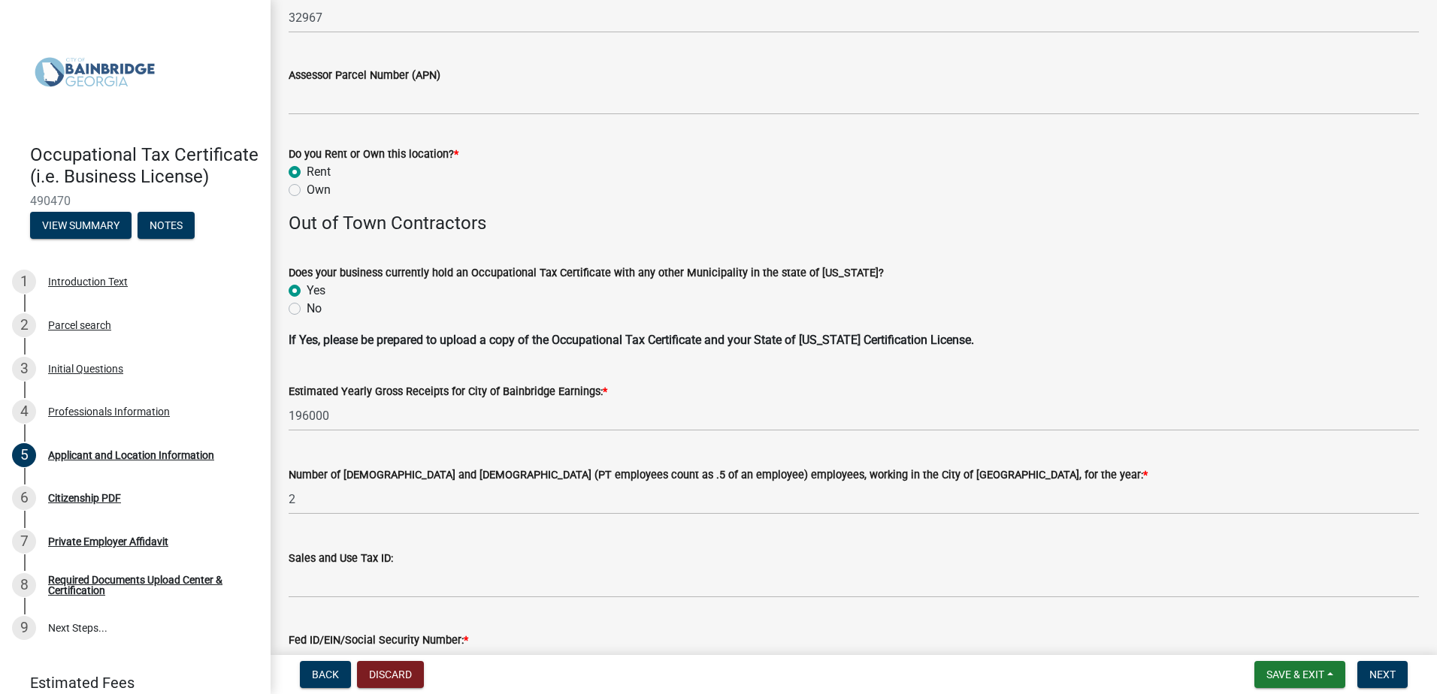
type input "5400 85th St, Vero Beach, FL 32967"
click at [307, 186] on label "Own" at bounding box center [319, 190] width 24 height 18
click at [307, 186] on input "Own" at bounding box center [312, 186] width 10 height 10
radio input "true"
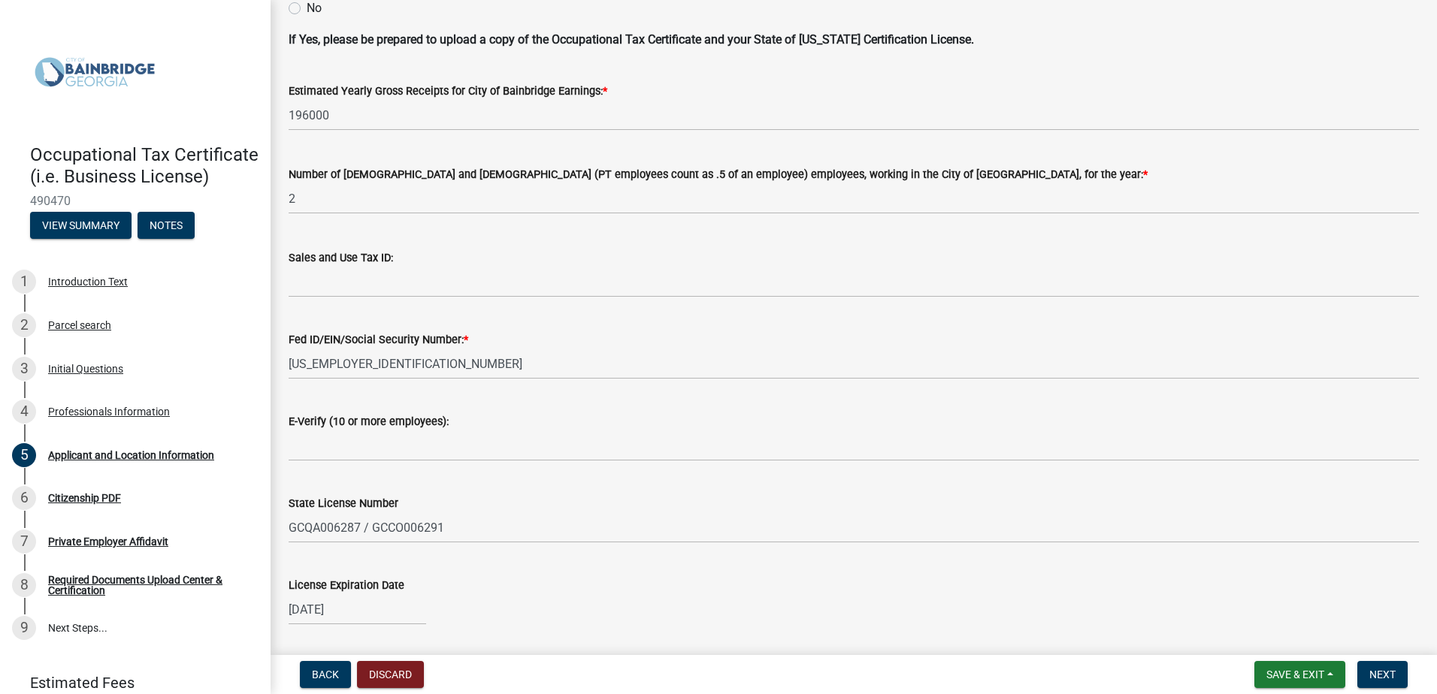
scroll to position [1852, 0]
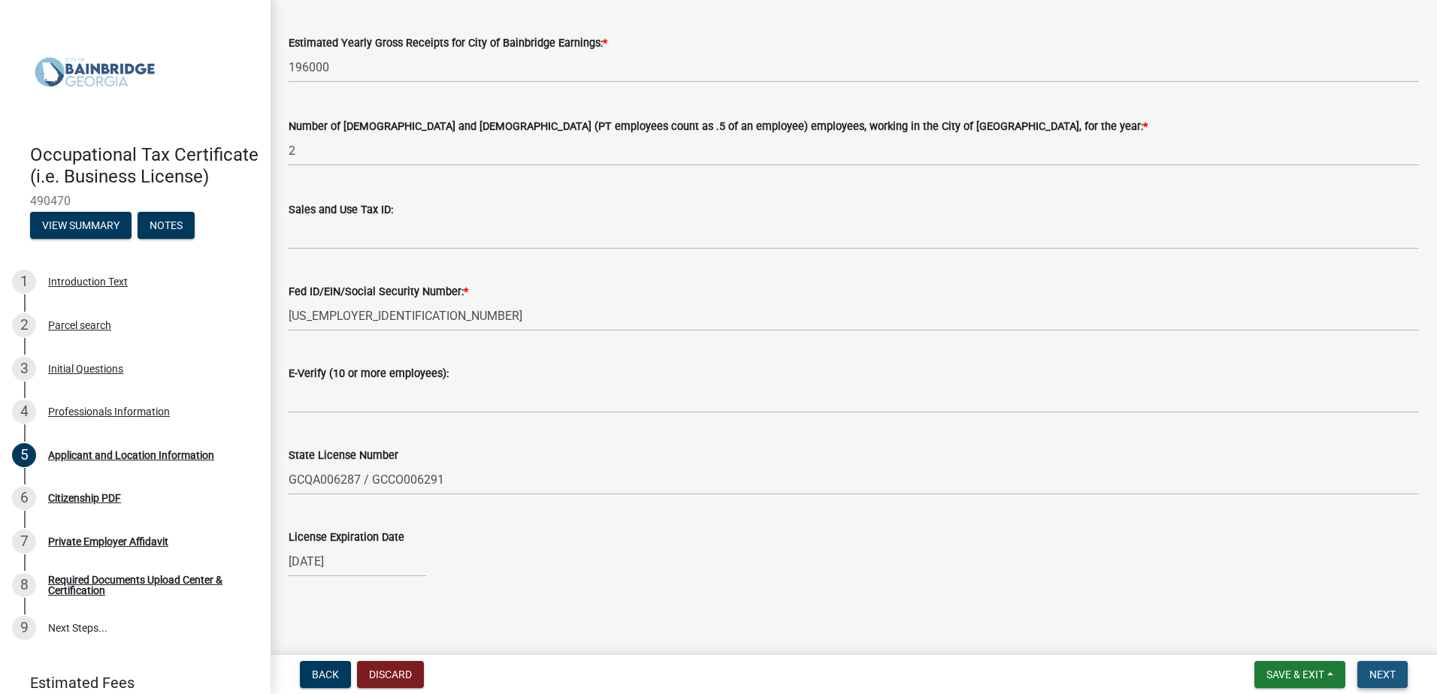
click at [1393, 673] on span "Next" at bounding box center [1382, 675] width 26 height 12
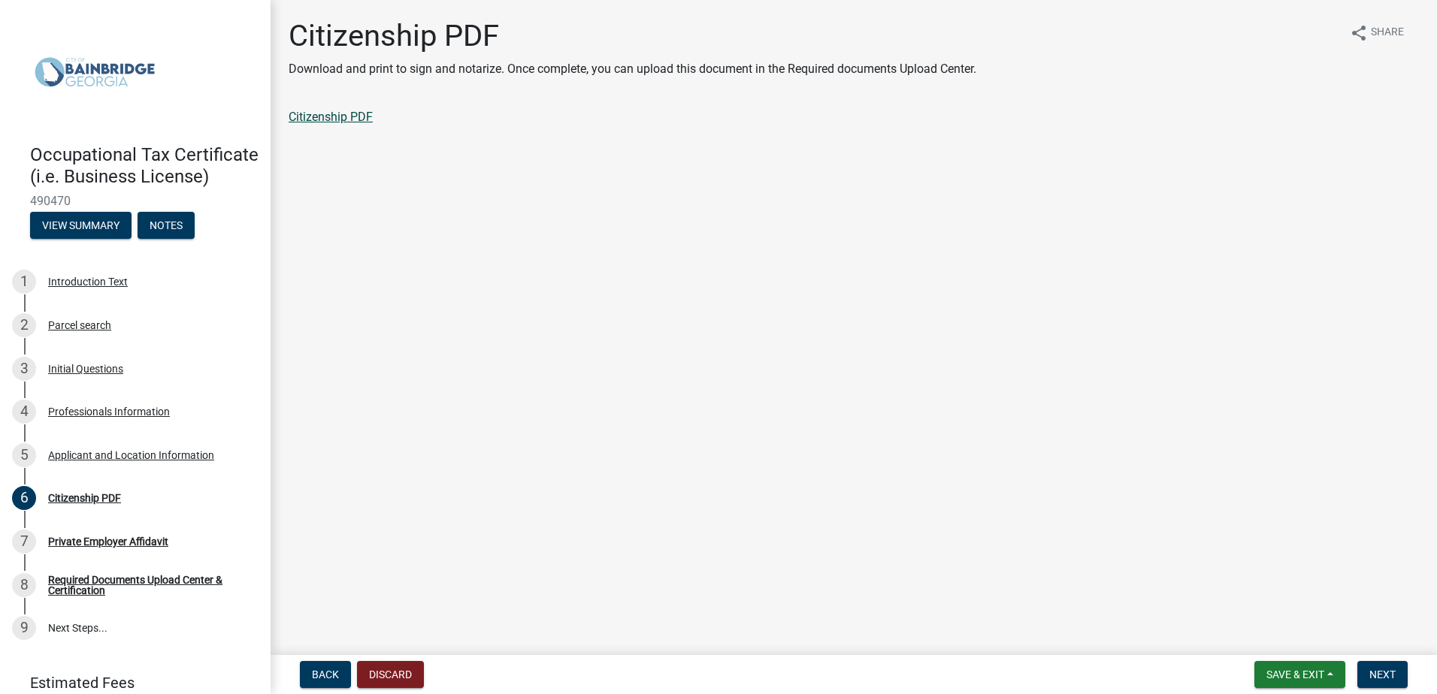
click at [337, 115] on link "Citizenship PDF" at bounding box center [331, 117] width 84 height 14
click at [1384, 673] on span "Next" at bounding box center [1382, 675] width 26 height 12
click at [405, 113] on link "Private Employer Affidavit" at bounding box center [357, 117] width 137 height 14
